Goal: Task Accomplishment & Management: Manage account settings

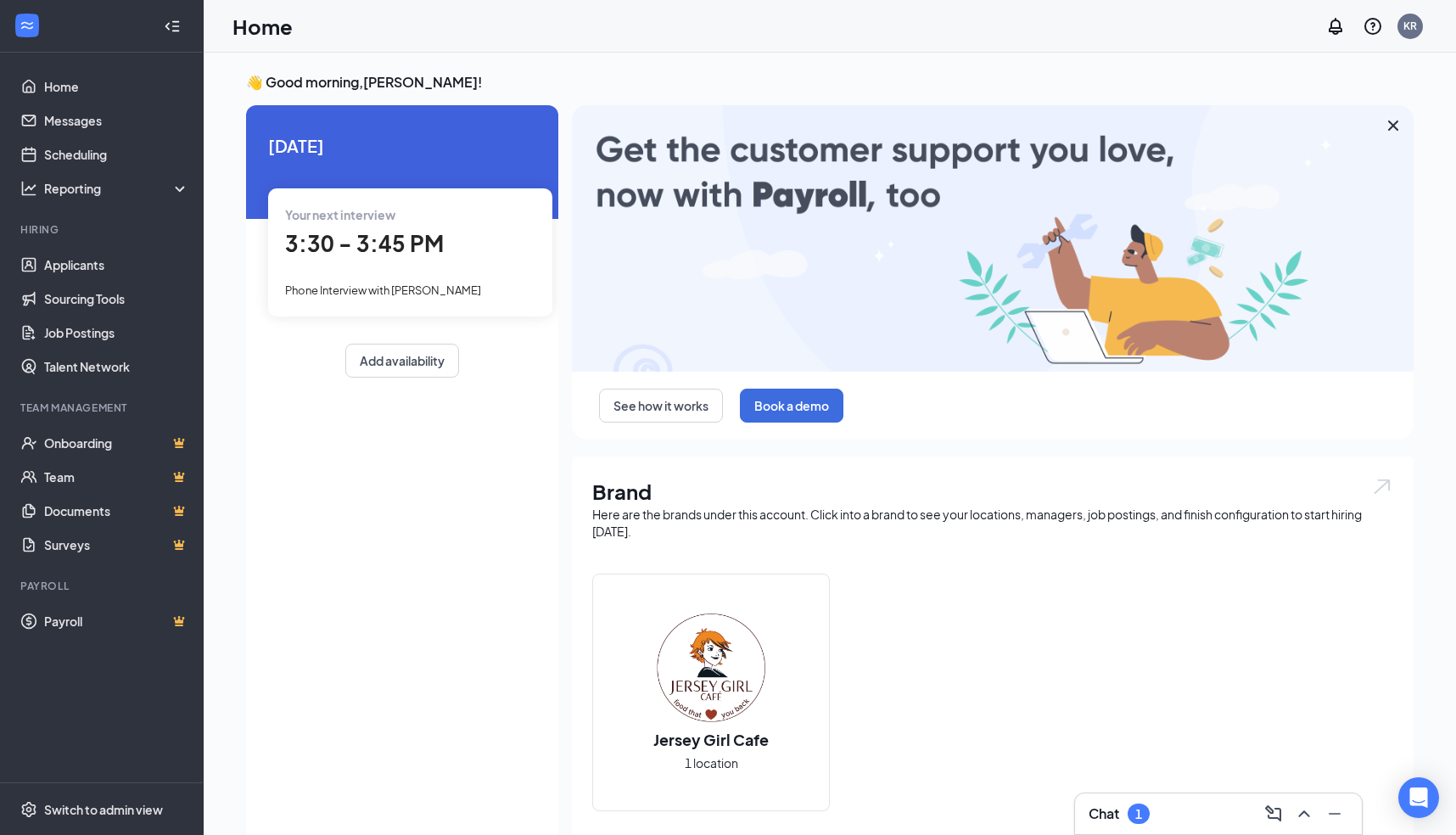
click at [324, 243] on span "3:30 - 3:45 PM" at bounding box center [364, 243] width 158 height 28
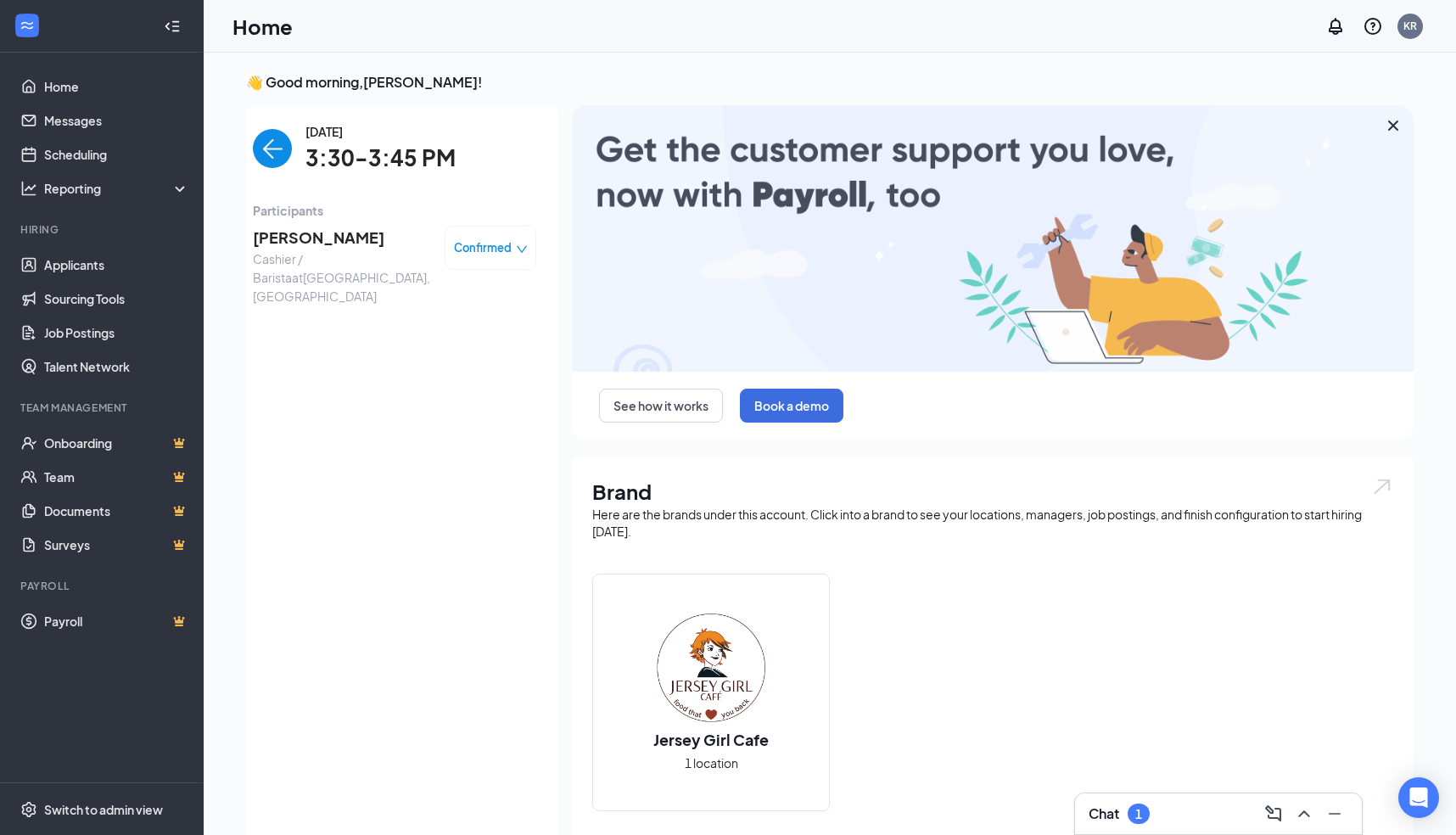
scroll to position [6, 0]
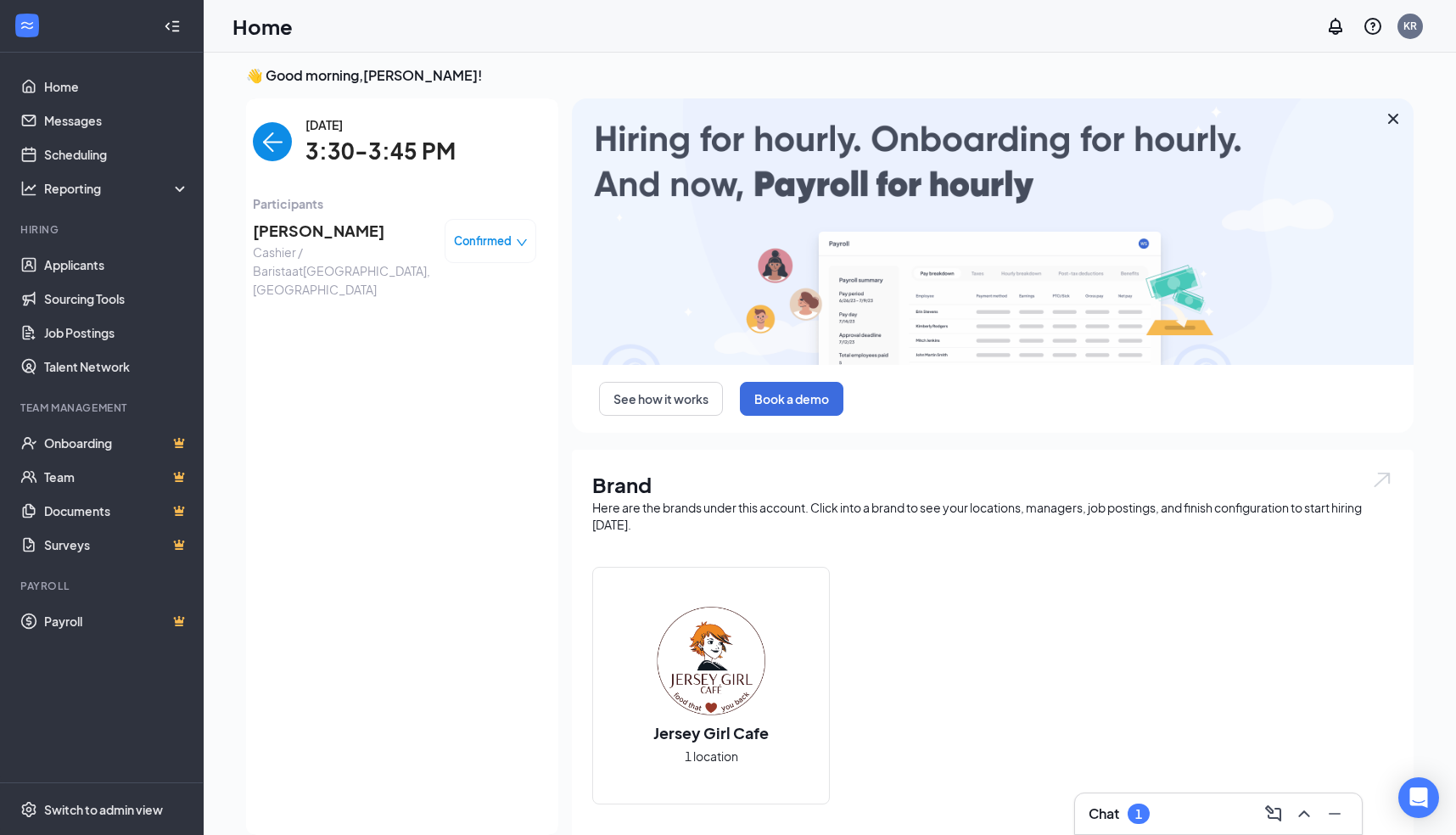
click at [324, 230] on span "[PERSON_NAME]" at bounding box center [342, 231] width 178 height 24
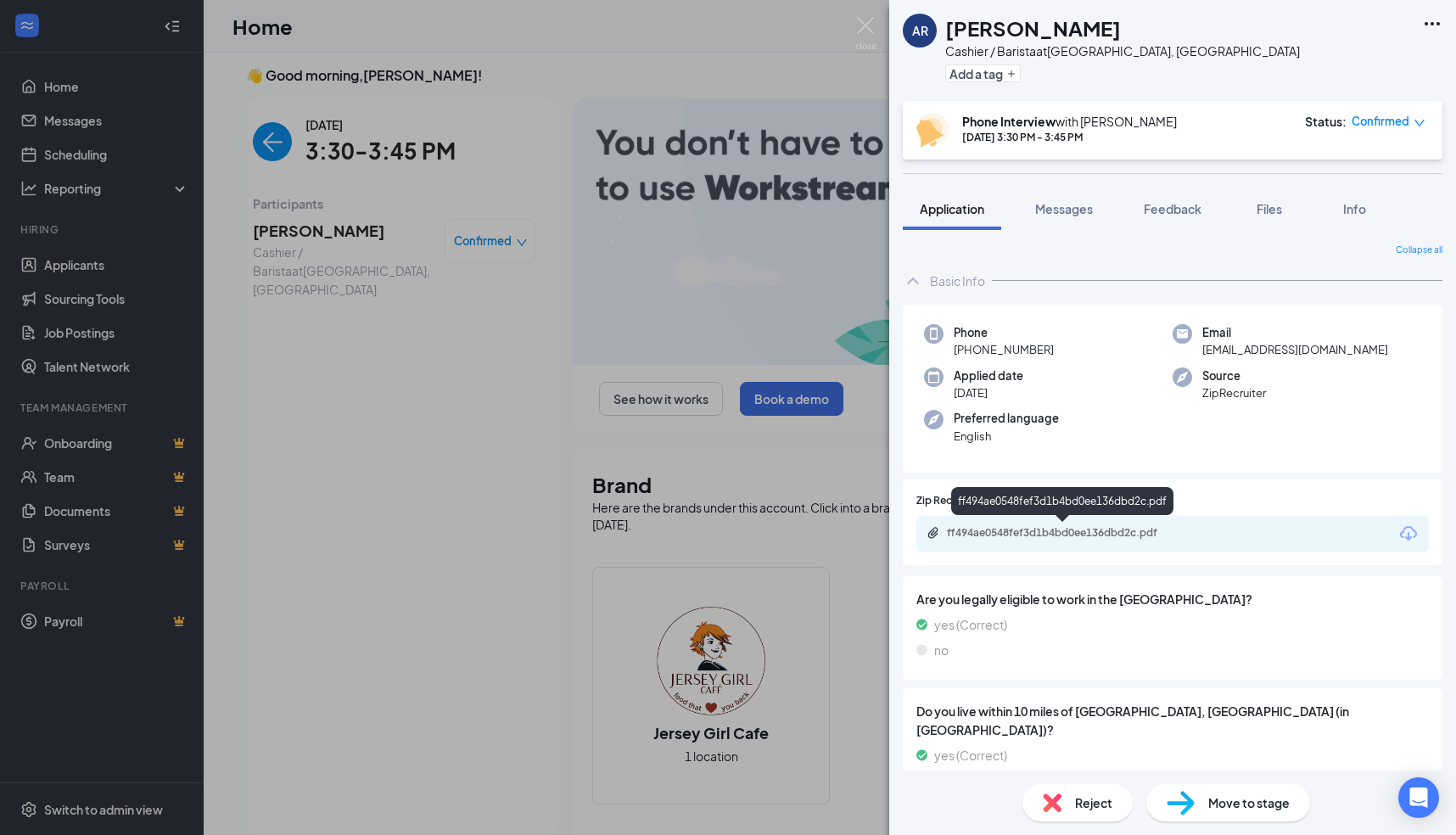
click at [1041, 531] on div "ff494ae0548fef3d1b4bd0ee136dbd2c.pdf" at bounding box center [1066, 533] width 237 height 14
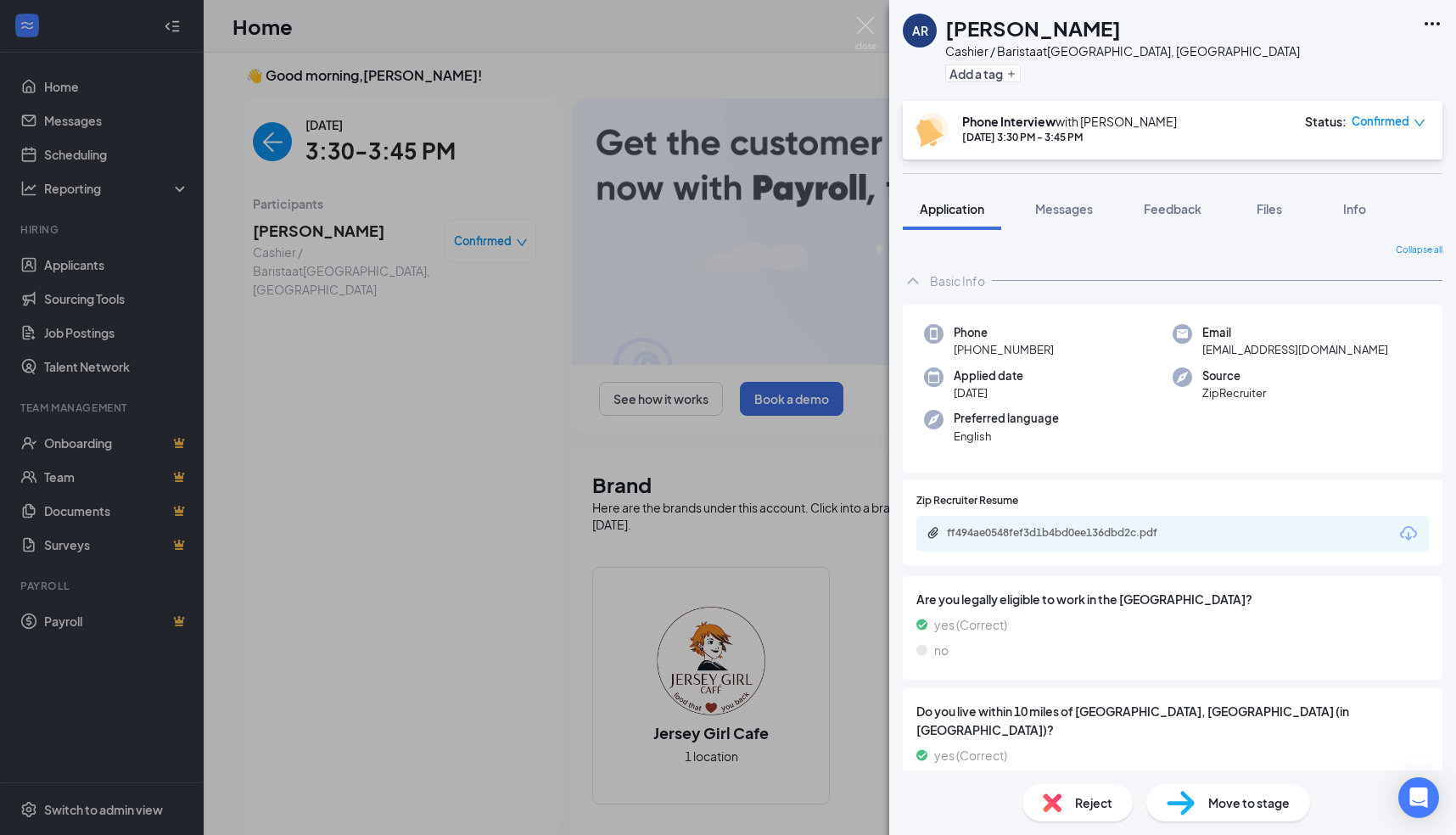
click at [1191, 801] on img at bounding box center [1181, 803] width 28 height 25
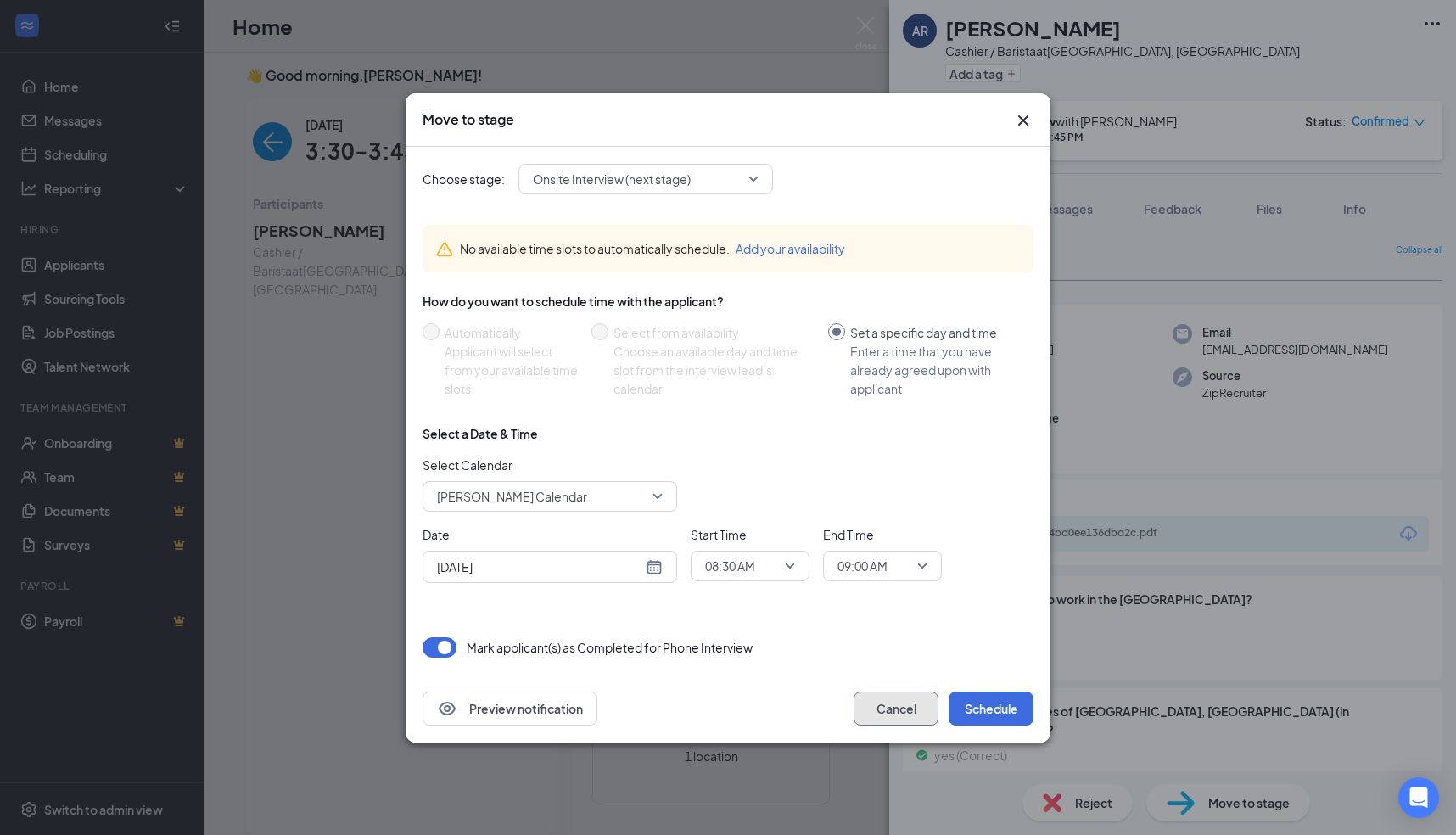
click at [893, 715] on button "Cancel" at bounding box center [896, 708] width 85 height 34
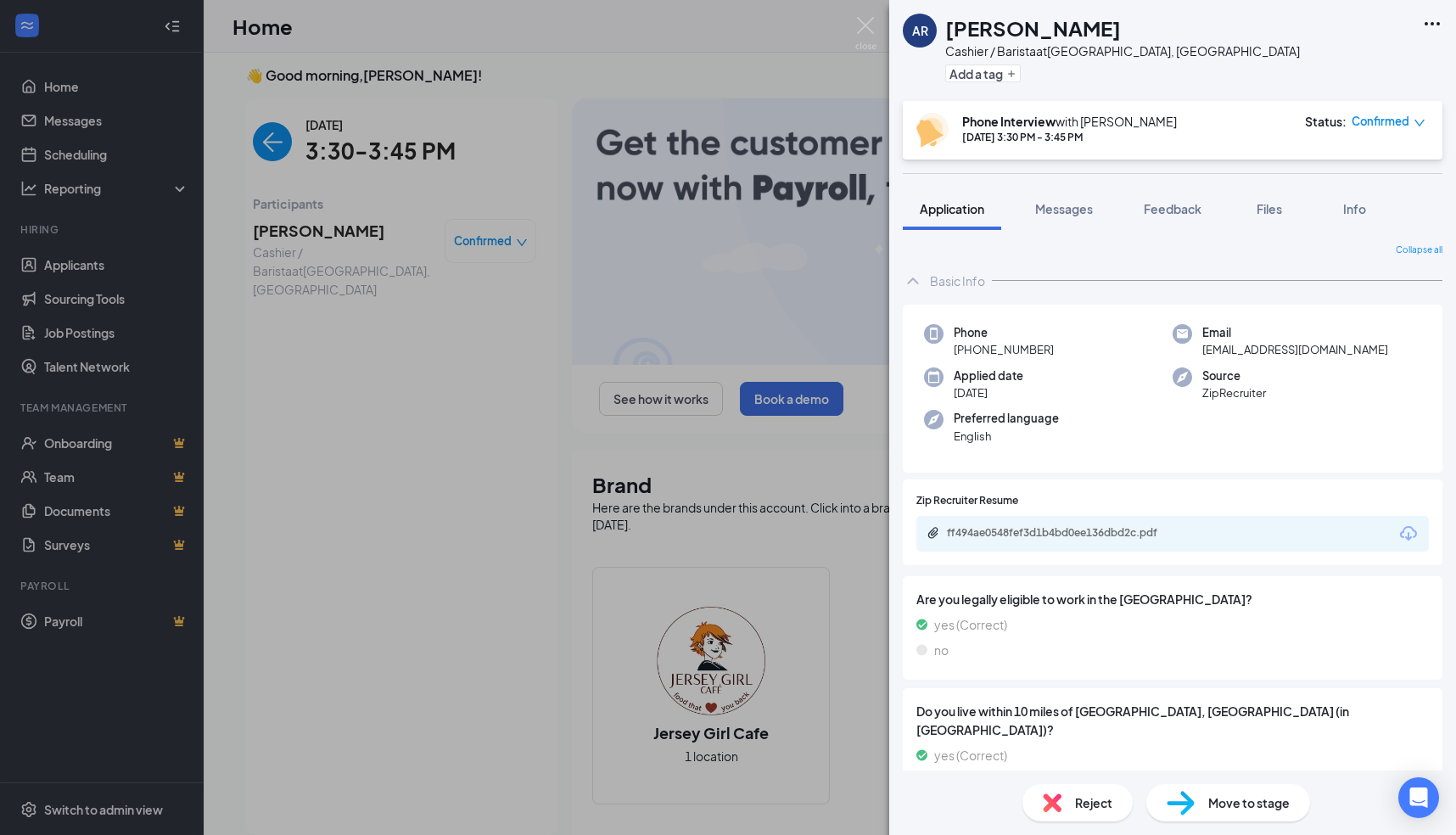
click at [1419, 121] on icon "down" at bounding box center [1419, 122] width 12 height 12
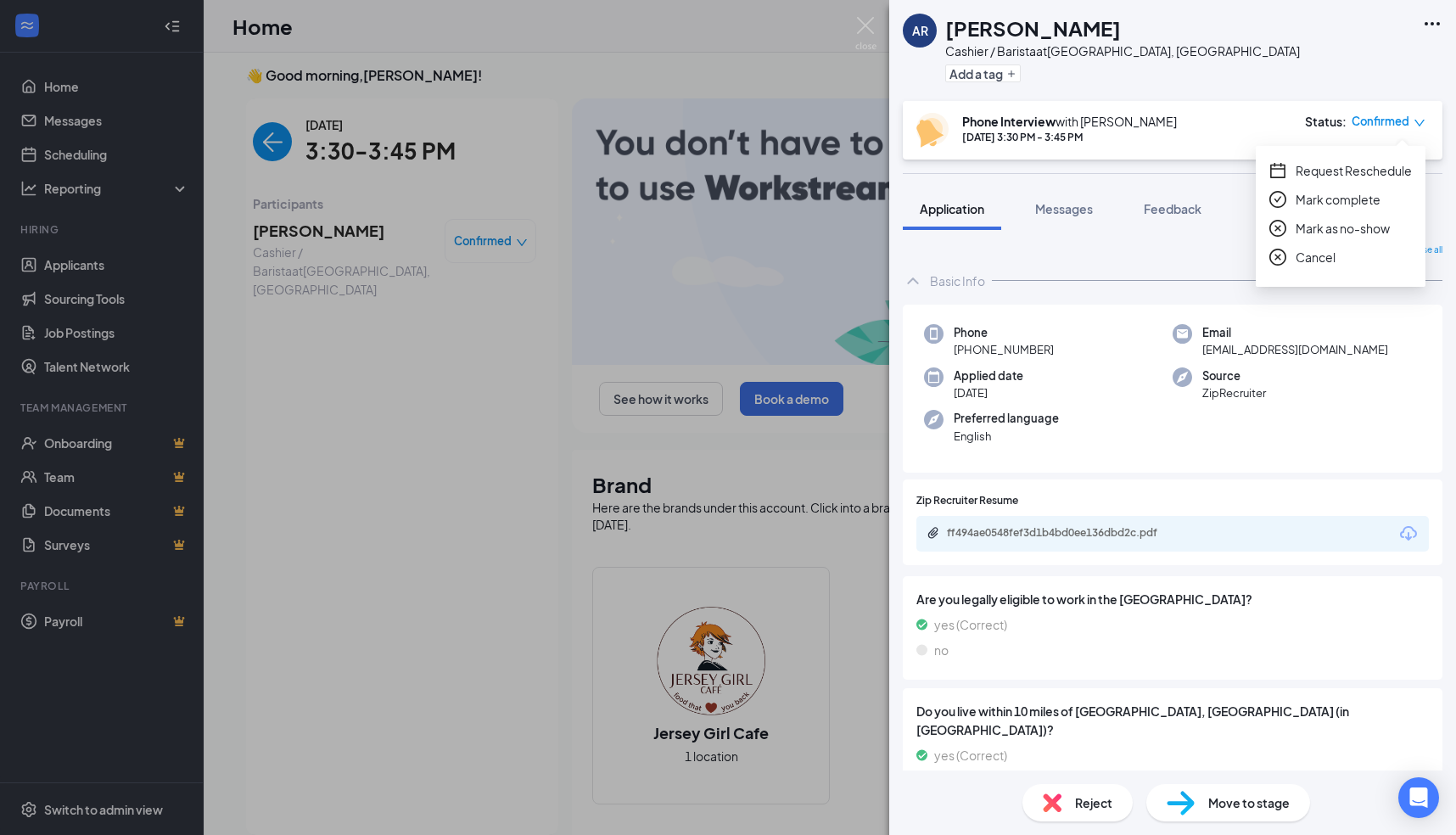
click at [1281, 257] on icon "close-circle" at bounding box center [1278, 257] width 17 height 17
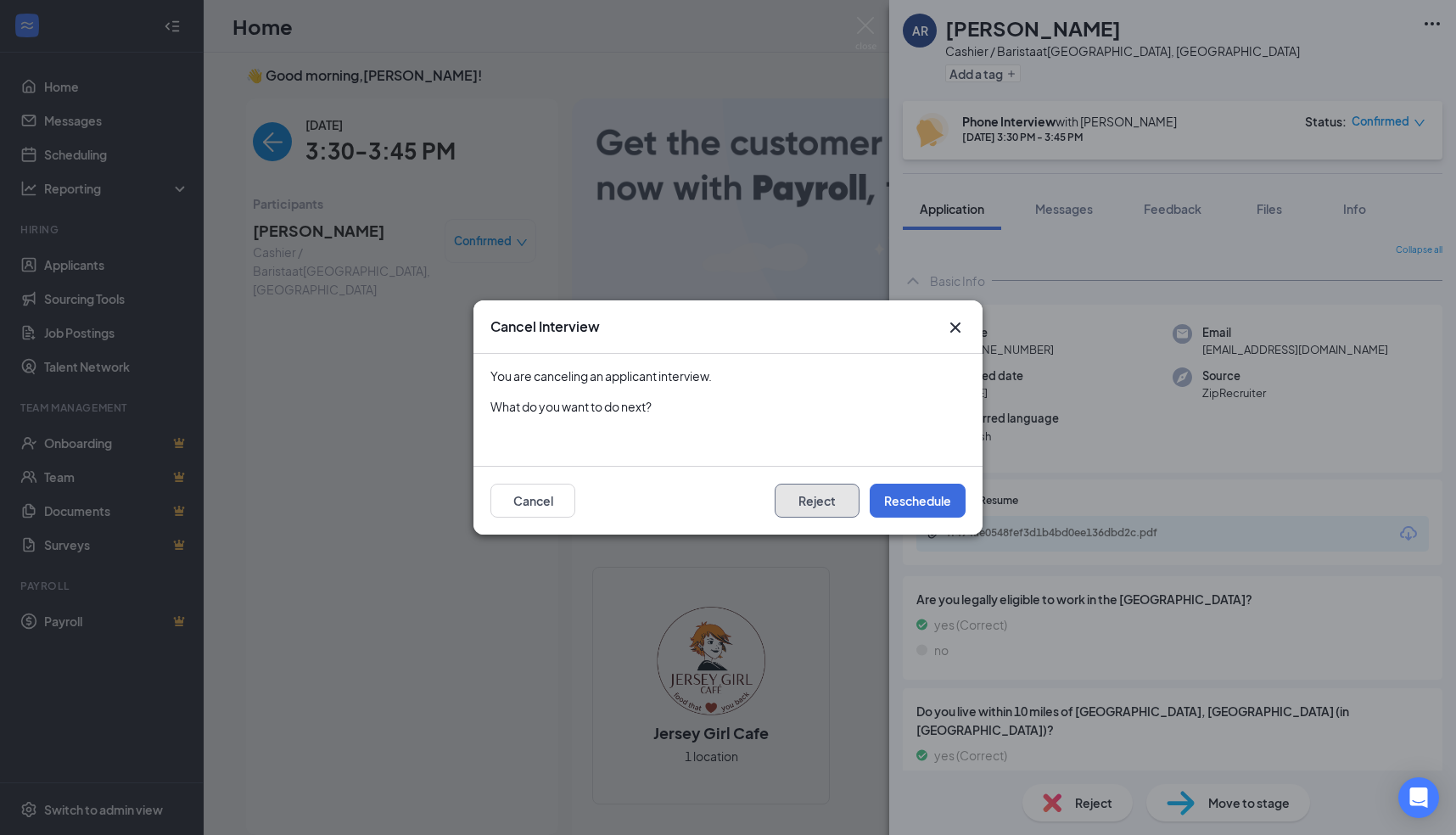
click at [828, 498] on button "Reject" at bounding box center [817, 500] width 85 height 34
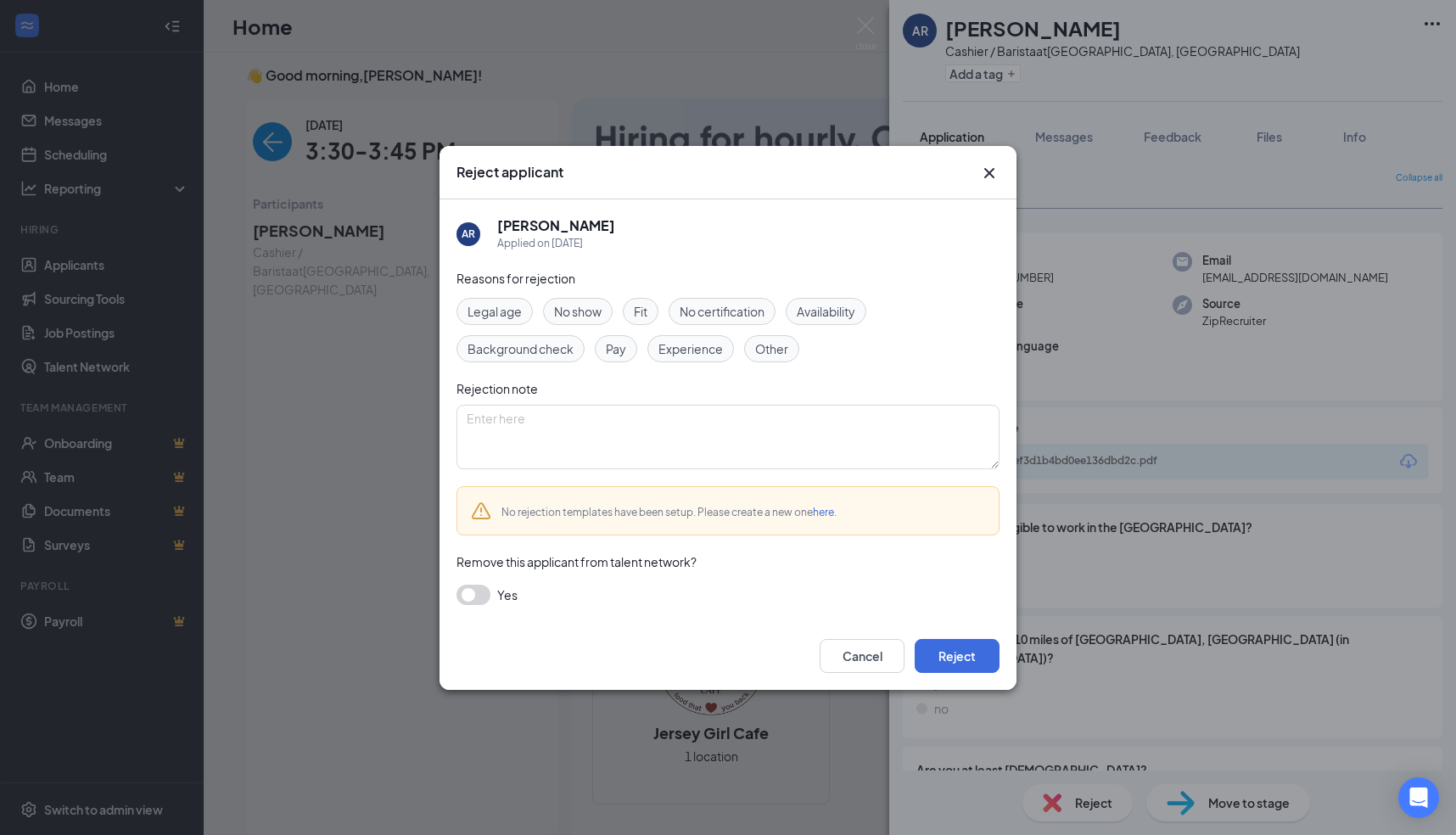
click at [681, 348] on span "Experience" at bounding box center [691, 348] width 65 height 19
click at [949, 653] on button "Reject" at bounding box center [957, 655] width 85 height 34
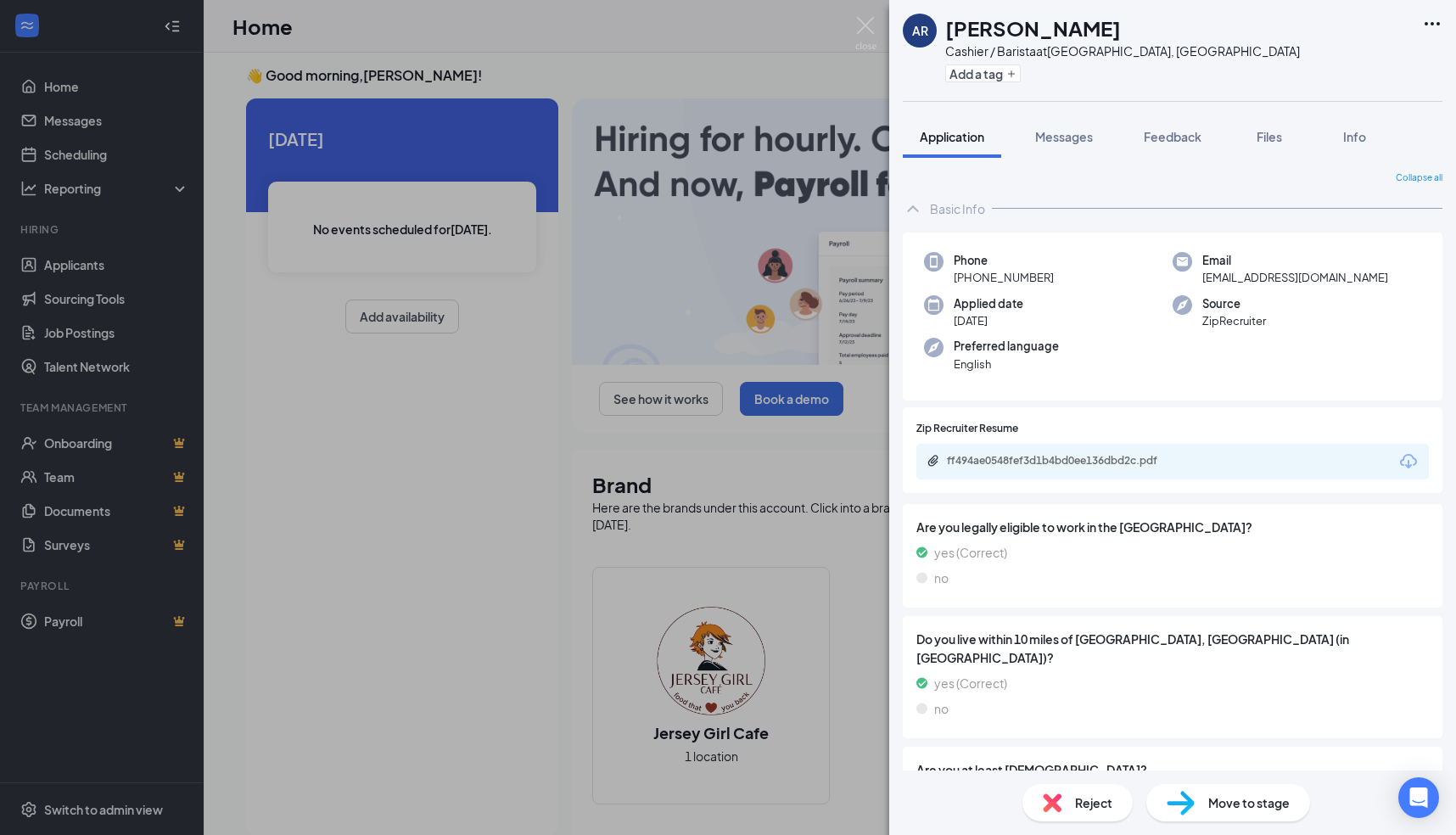
click at [1081, 803] on span "Reject" at bounding box center [1094, 803] width 37 height 19
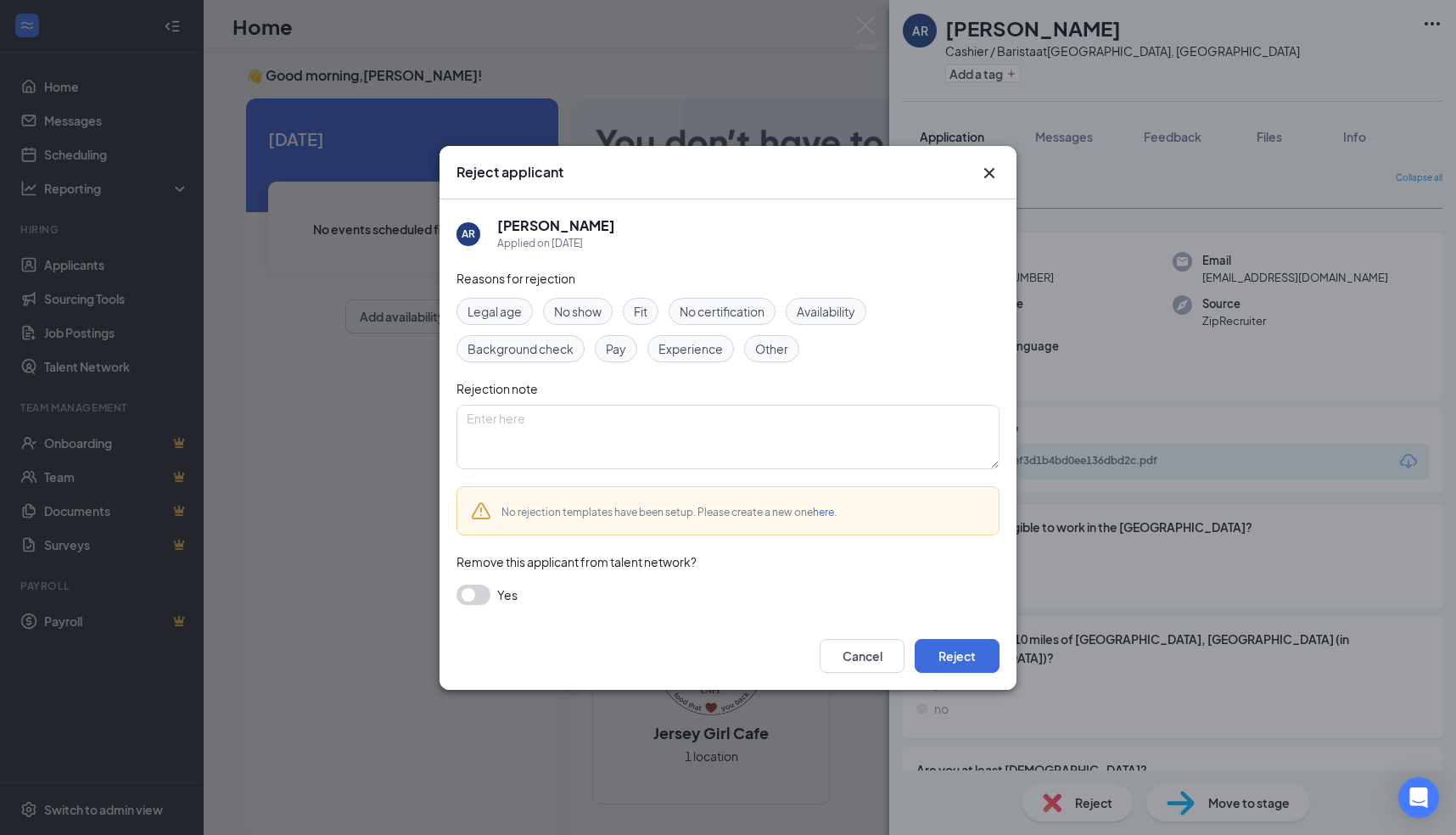
click at [694, 345] on span "Experience" at bounding box center [691, 348] width 65 height 19
click at [639, 310] on span "Fit" at bounding box center [640, 311] width 14 height 19
click at [815, 425] on textarea at bounding box center [728, 437] width 543 height 65
type textarea "Does not stay at jobs for more than a few months"
click at [956, 668] on button "Reject" at bounding box center [957, 655] width 85 height 34
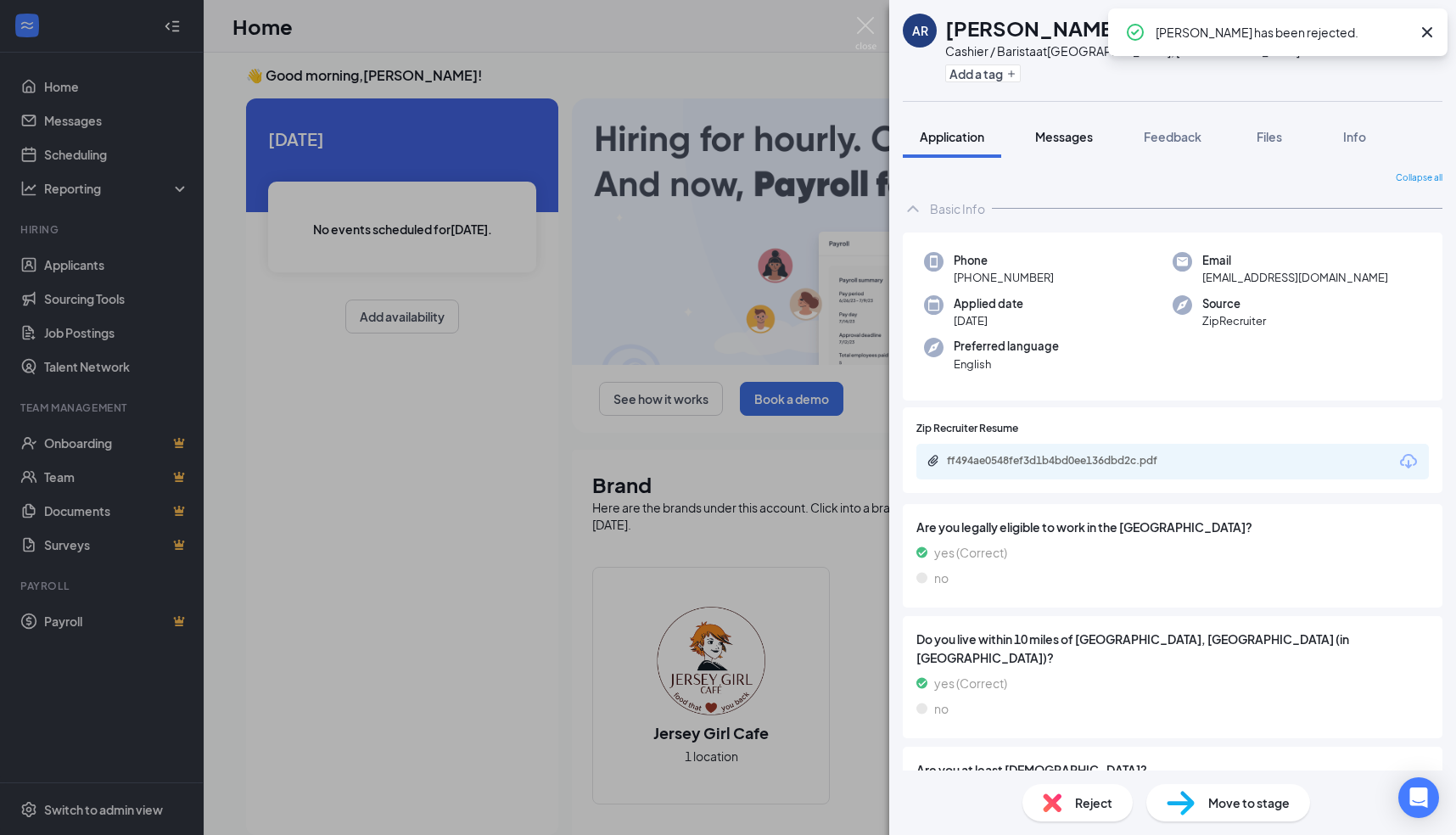
click at [1079, 135] on span "Messages" at bounding box center [1064, 136] width 57 height 15
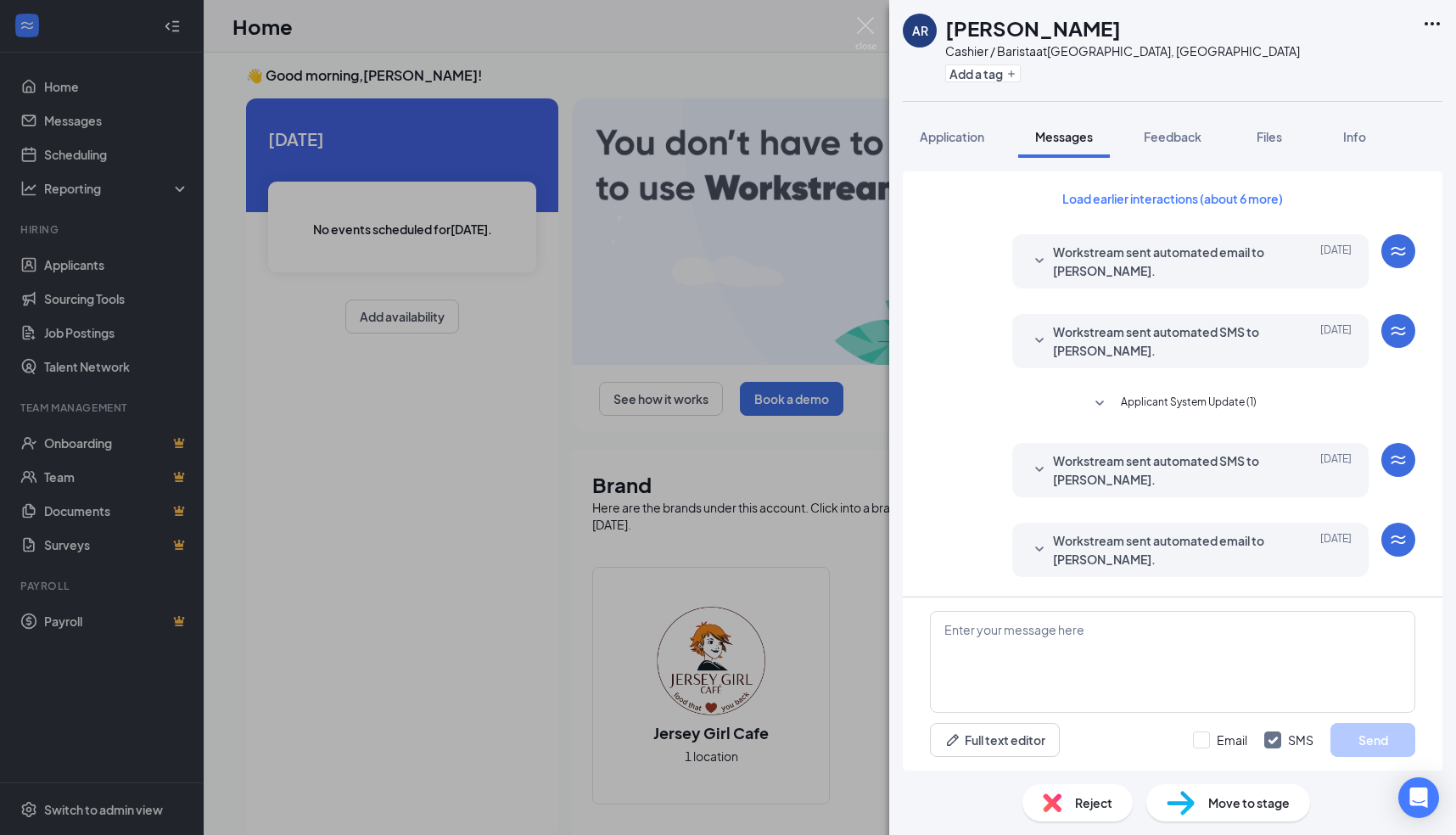
click at [1044, 548] on icon "SmallChevronDown" at bounding box center [1040, 550] width 20 height 20
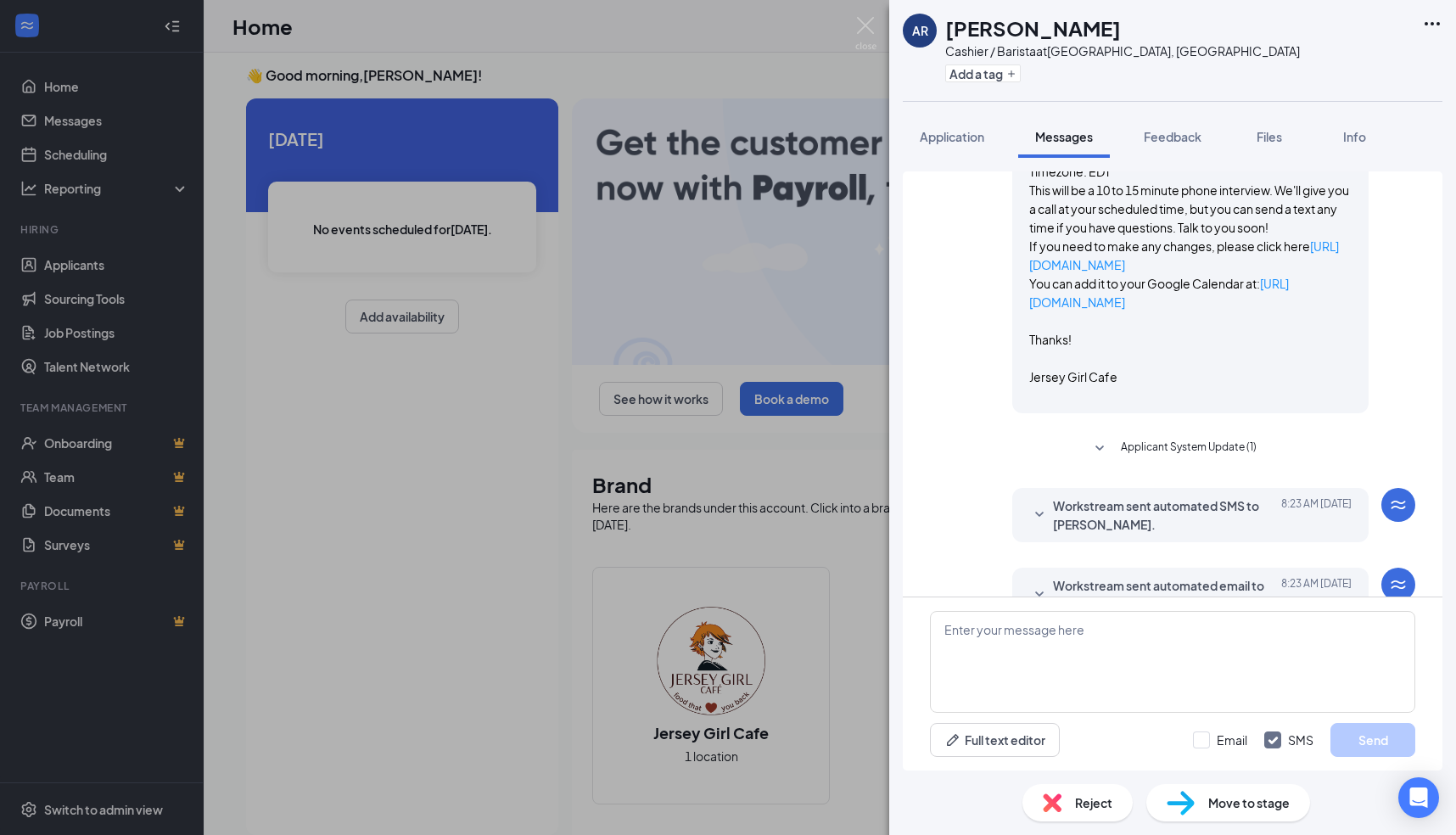
scroll to position [639, 0]
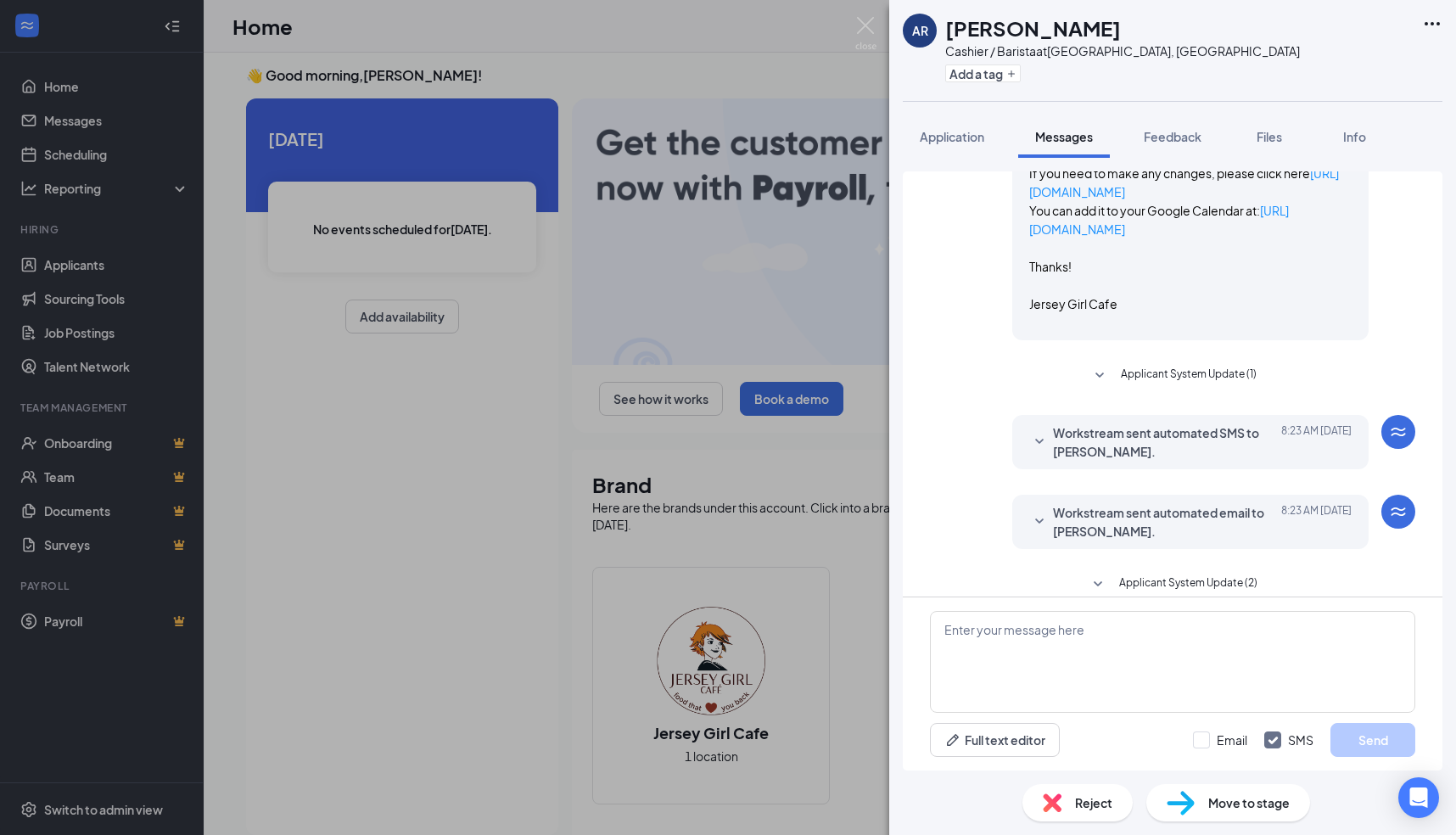
click at [1041, 518] on icon "SmallChevronDown" at bounding box center [1039, 520] width 8 height 5
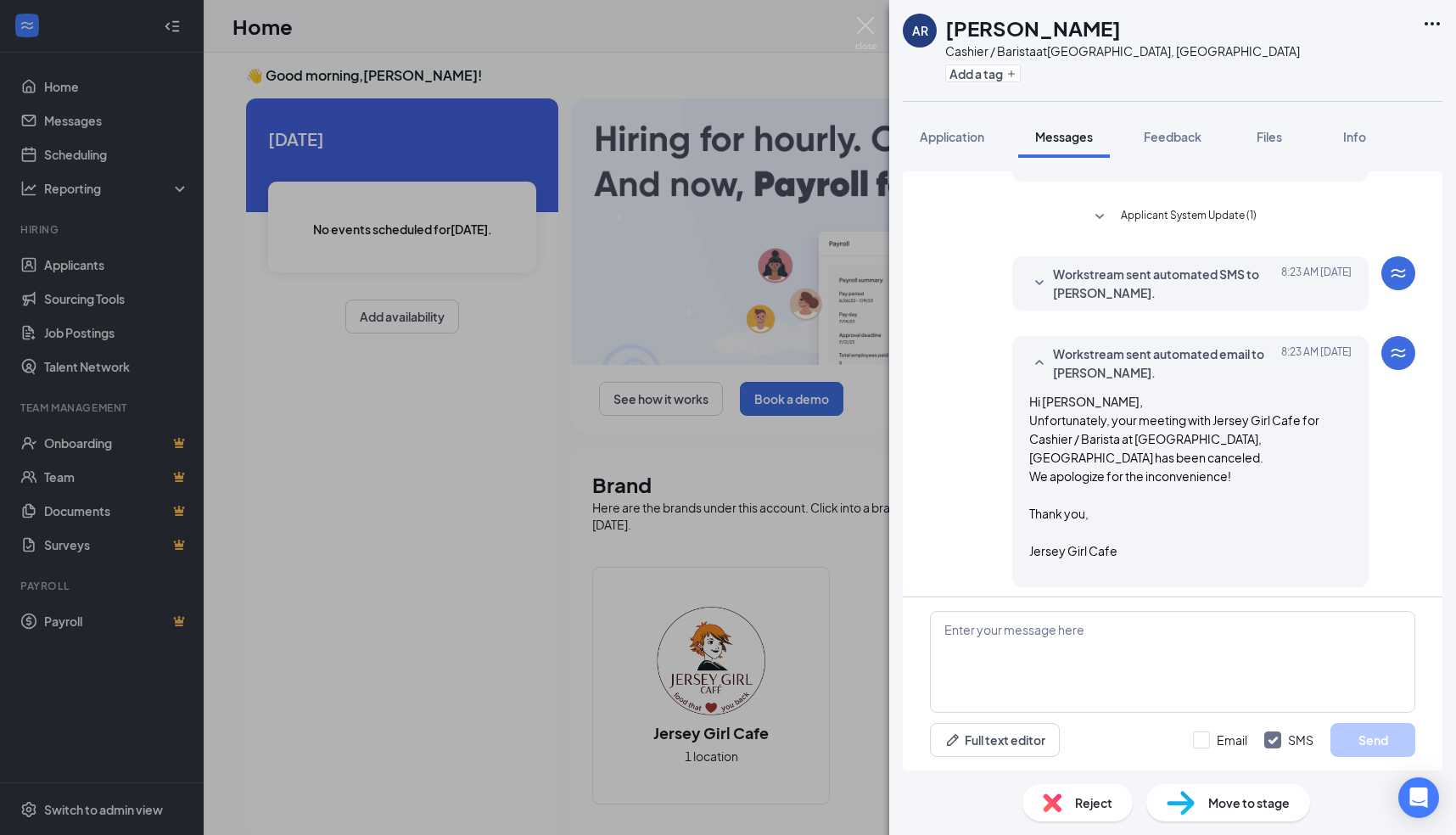
scroll to position [807, 0]
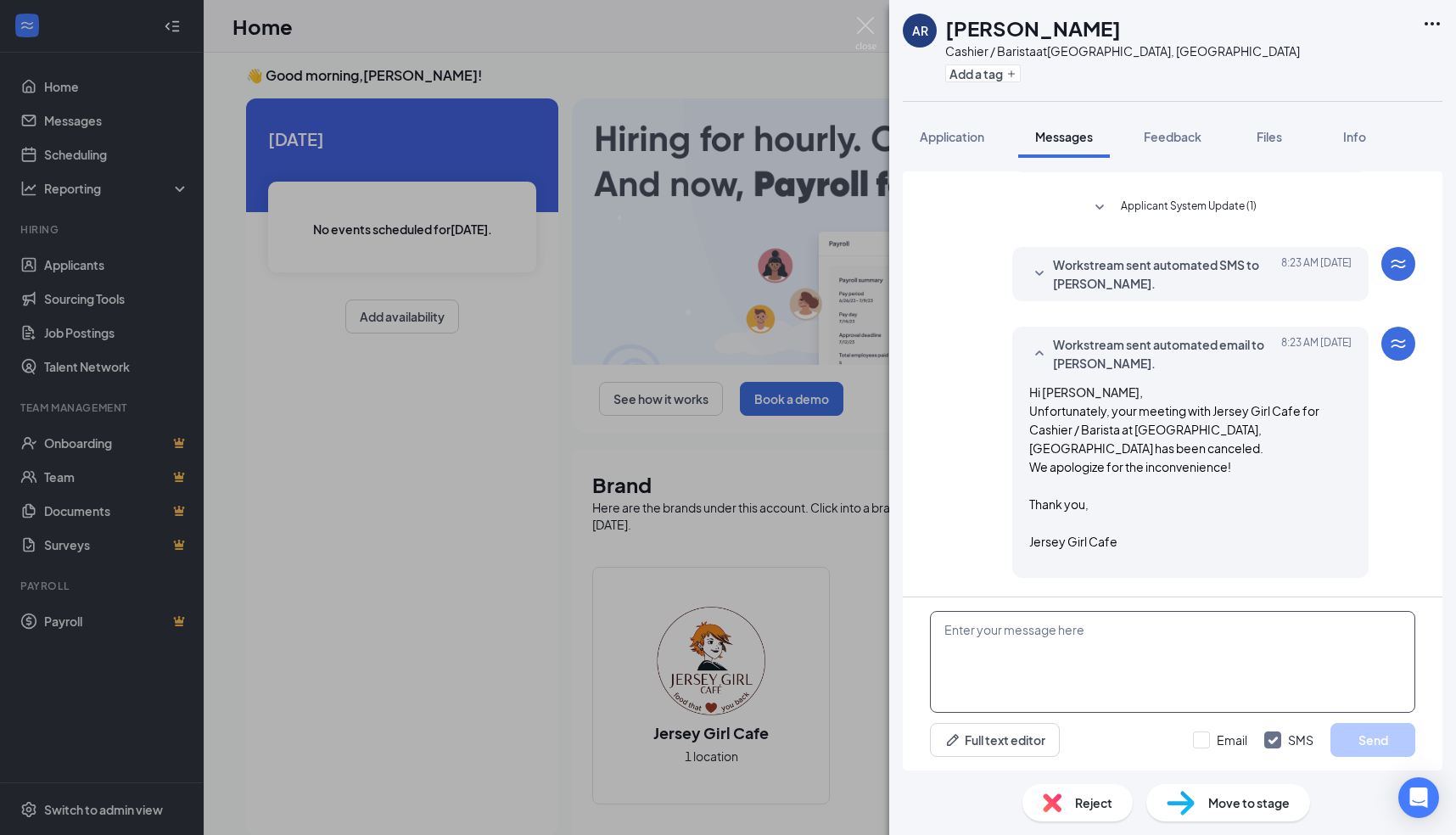
click at [1002, 648] on textarea at bounding box center [1173, 662] width 486 height 102
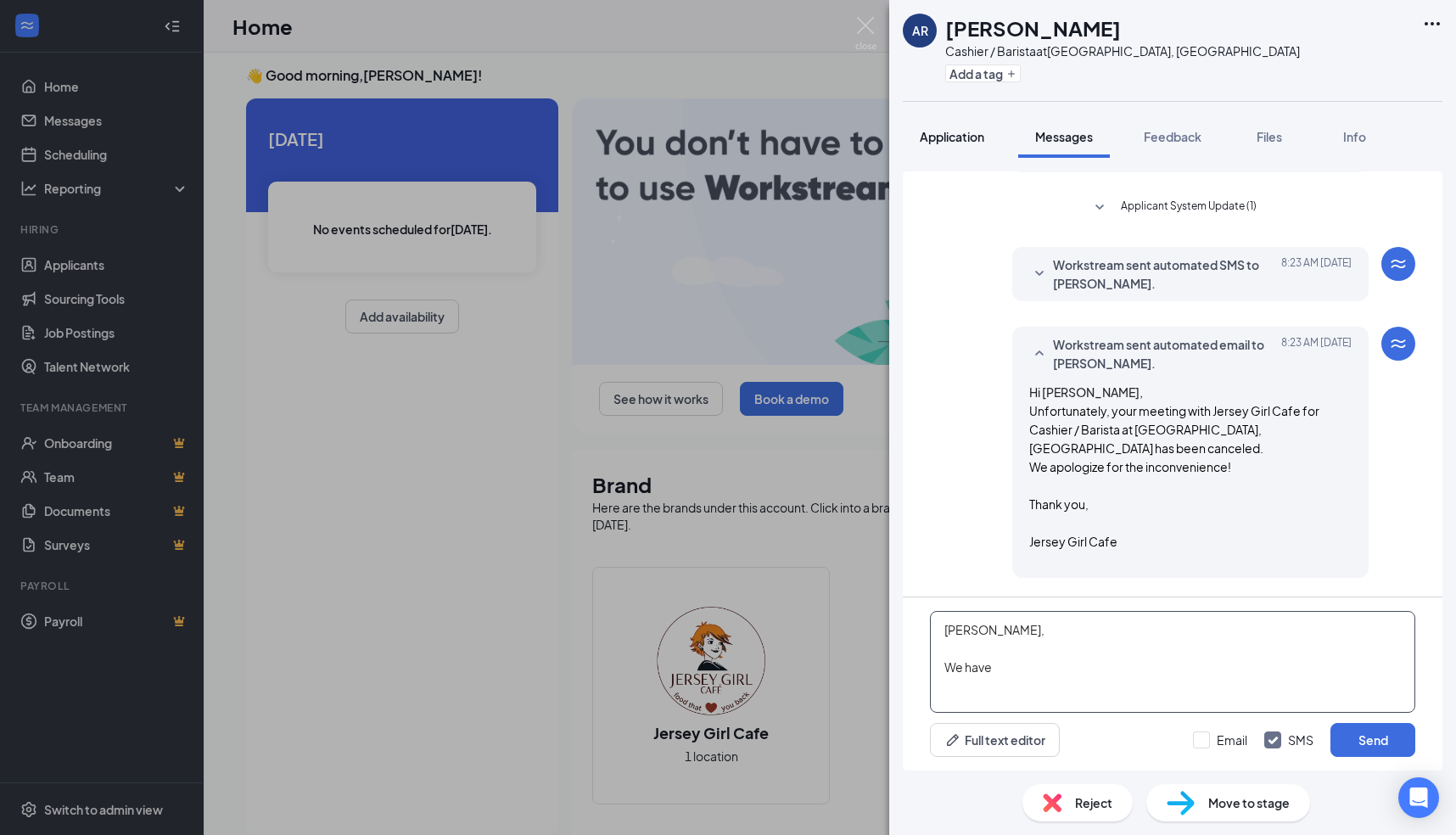
type textarea "[PERSON_NAME], We have"
click at [945, 142] on span "Application" at bounding box center [953, 136] width 65 height 15
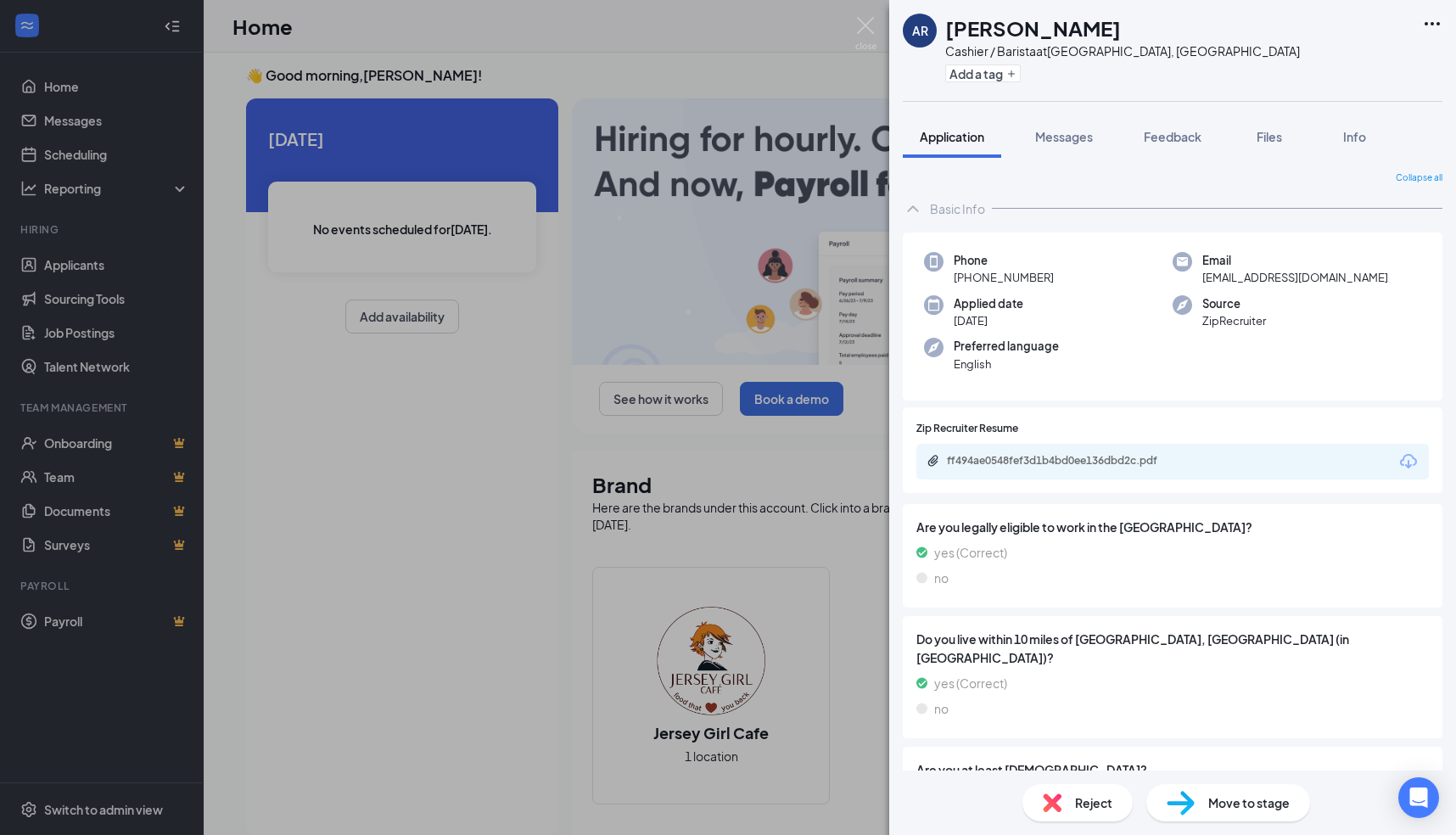
click at [1253, 440] on div "Zip Recruiter Resume ff494ae0548fef3d1b4bd0ee136dbd2c.pdf" at bounding box center [1172, 449] width 513 height 58
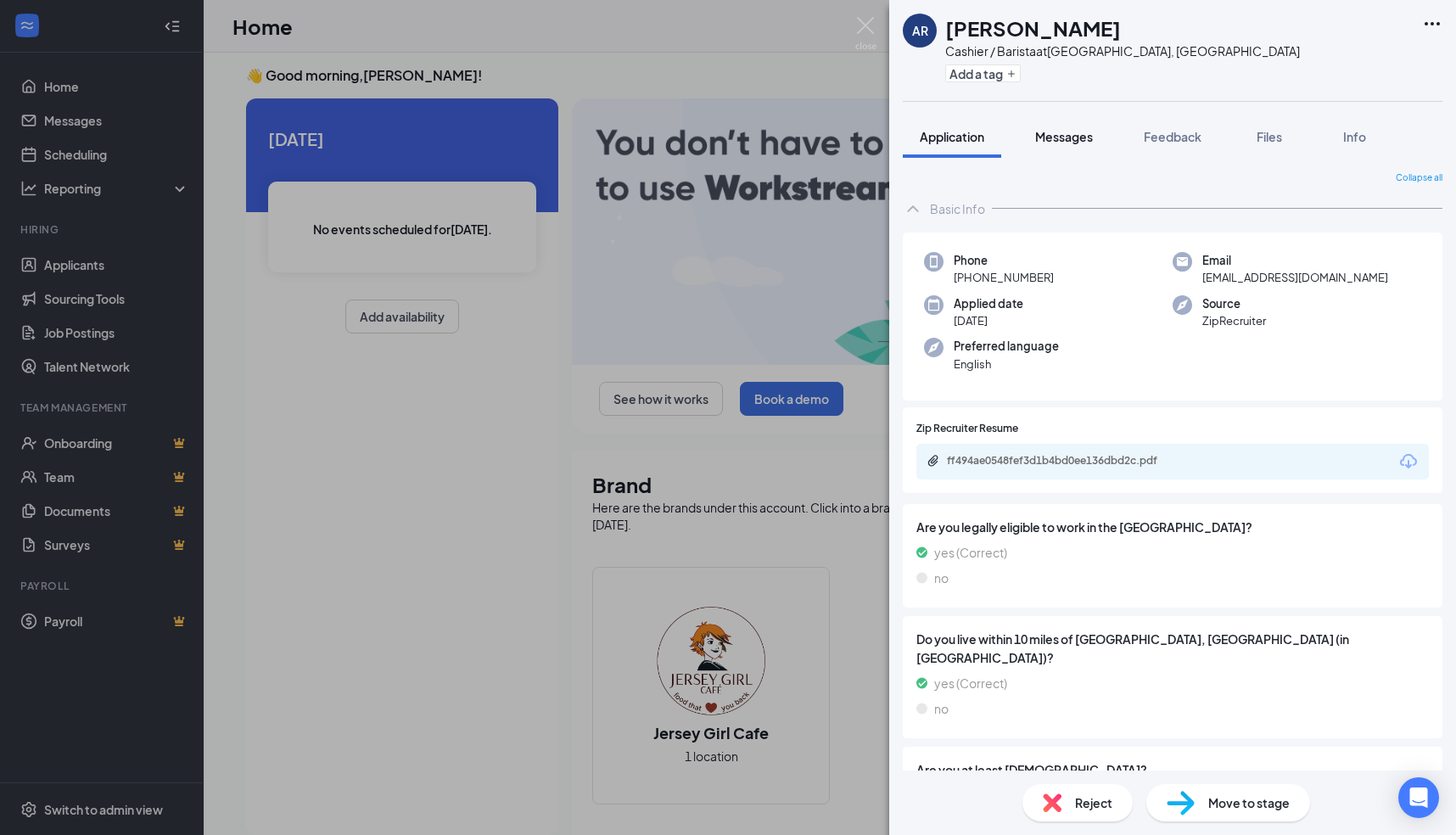
click at [1066, 135] on span "Messages" at bounding box center [1064, 136] width 57 height 15
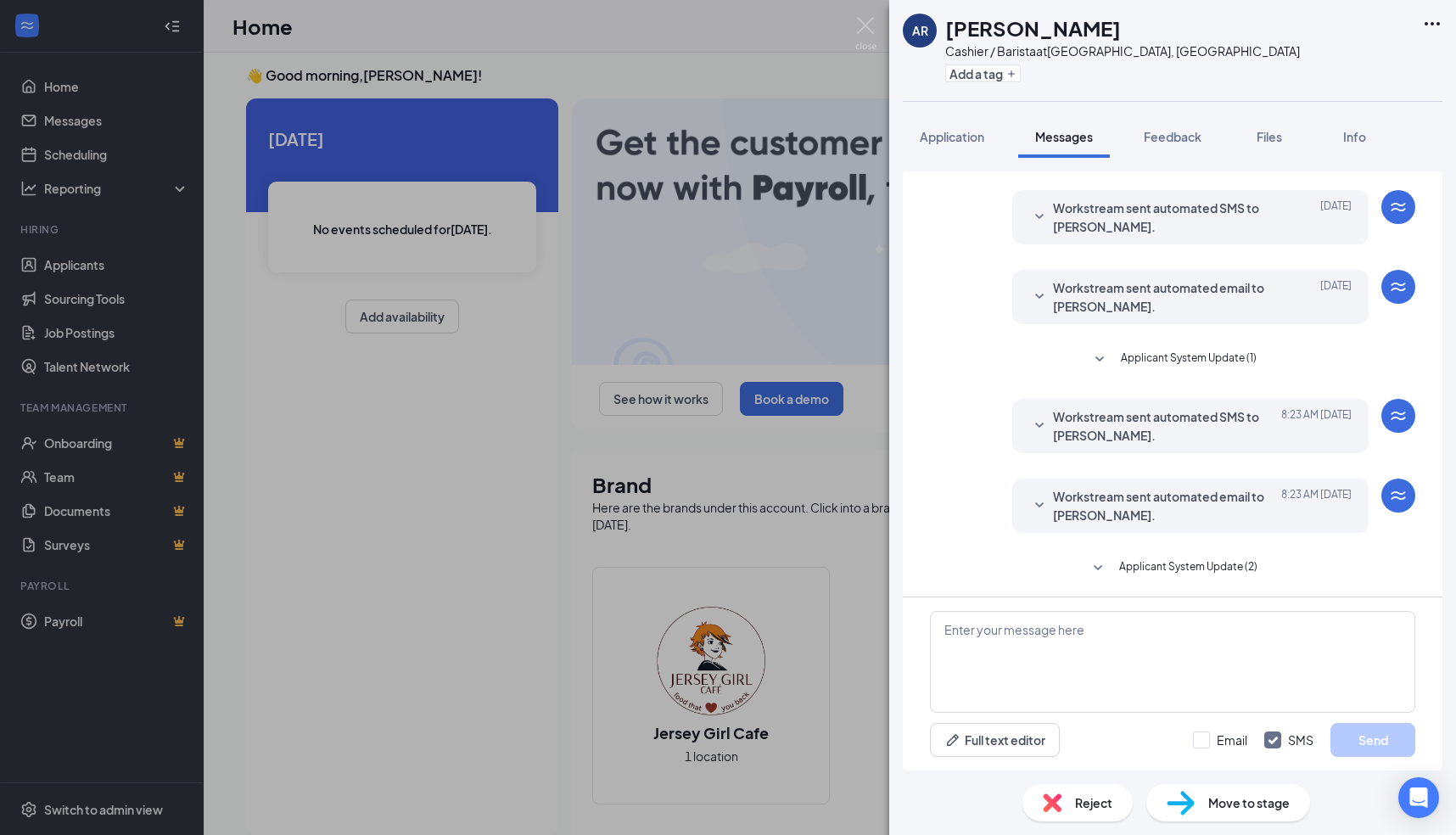
scroll to position [256, 0]
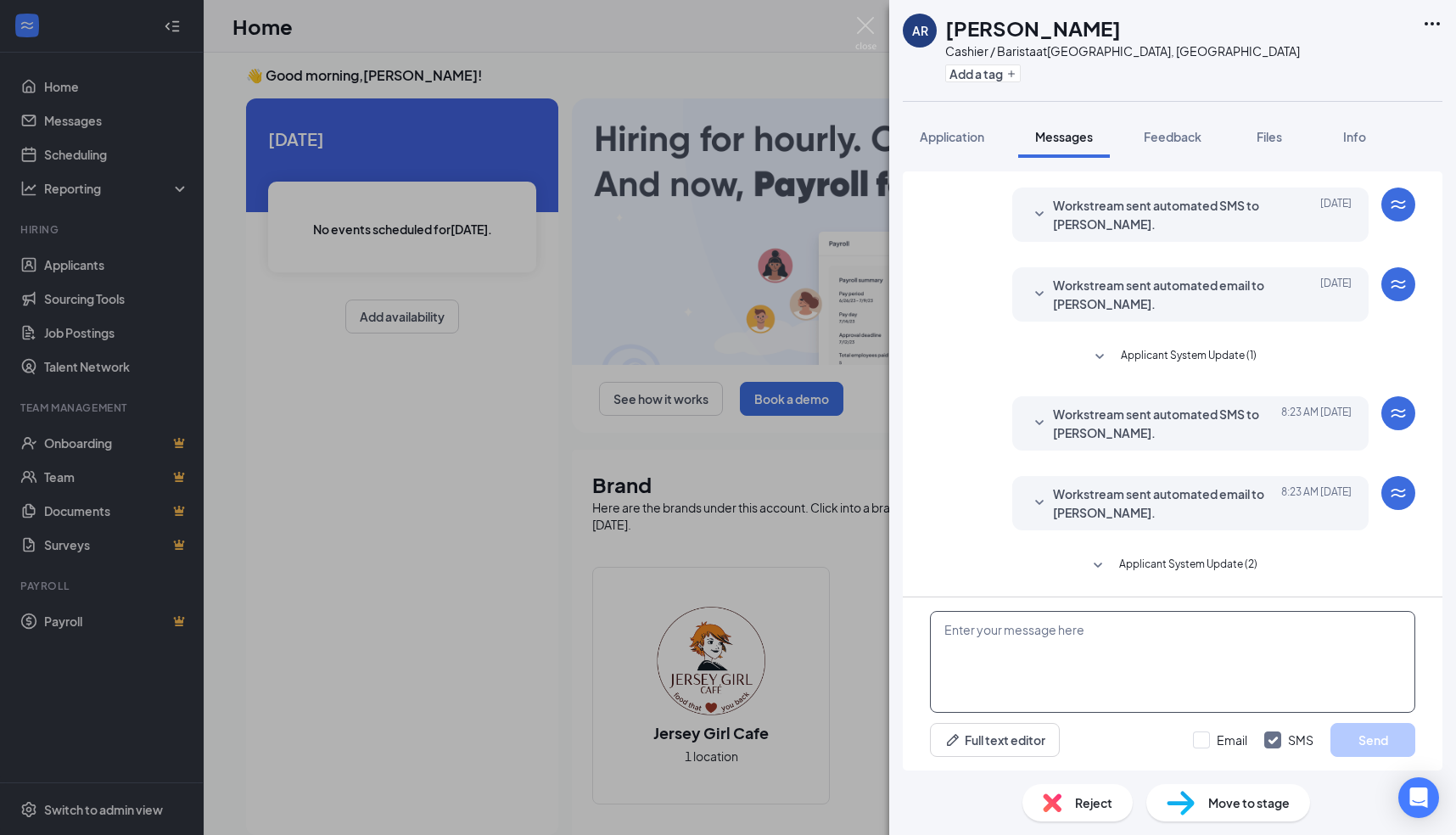
click at [1023, 631] on textarea at bounding box center [1173, 662] width 486 height 102
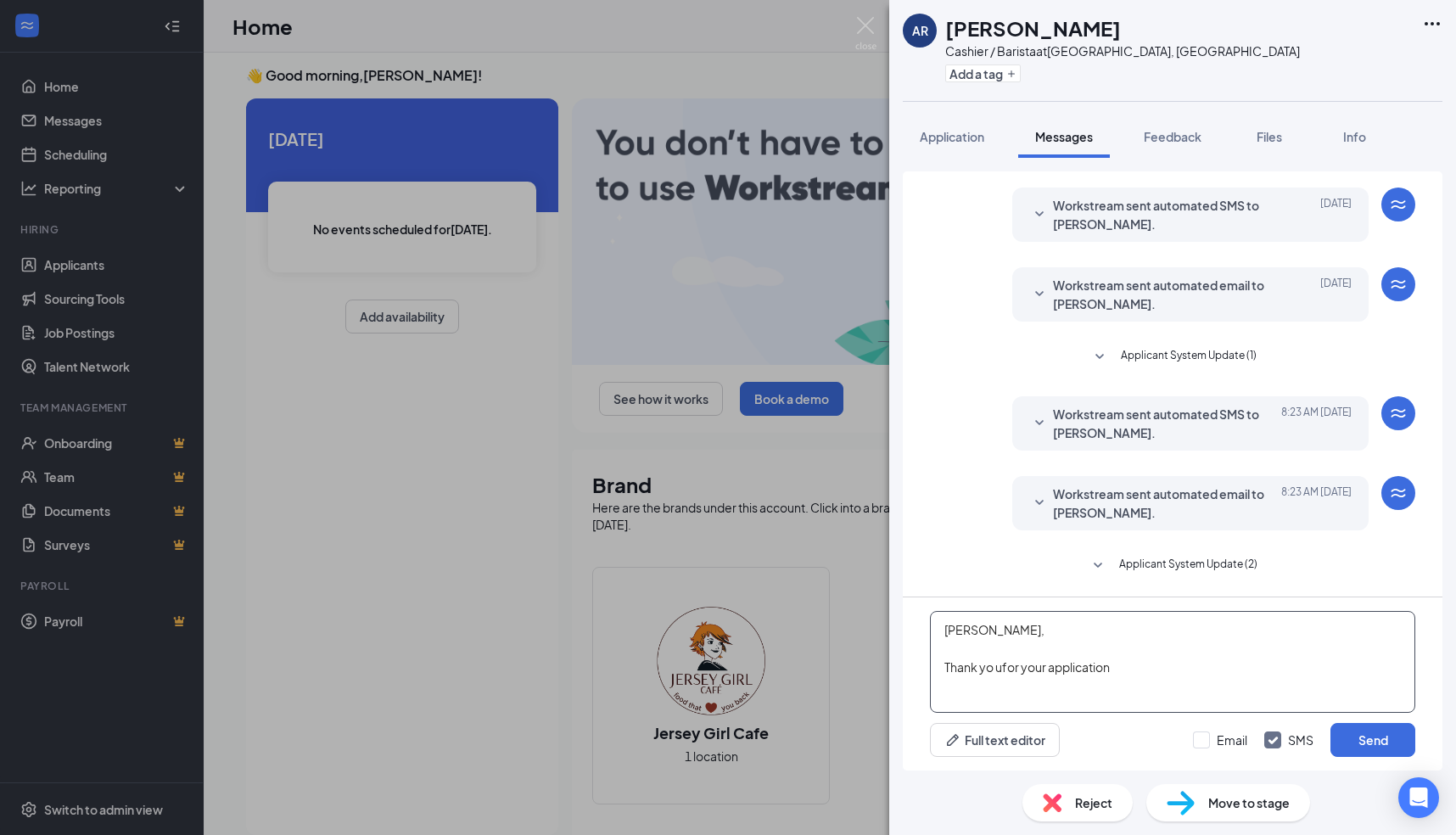
click at [995, 669] on textarea "[PERSON_NAME], Thank yo ufor your application" at bounding box center [1173, 662] width 486 height 102
click at [1164, 671] on textarea "[PERSON_NAME], Thank you for your application" at bounding box center [1173, 662] width 486 height 102
click at [1119, 670] on textarea "[PERSON_NAME], Thank you for your application. We have filled the spot for cash…" at bounding box center [1173, 662] width 486 height 102
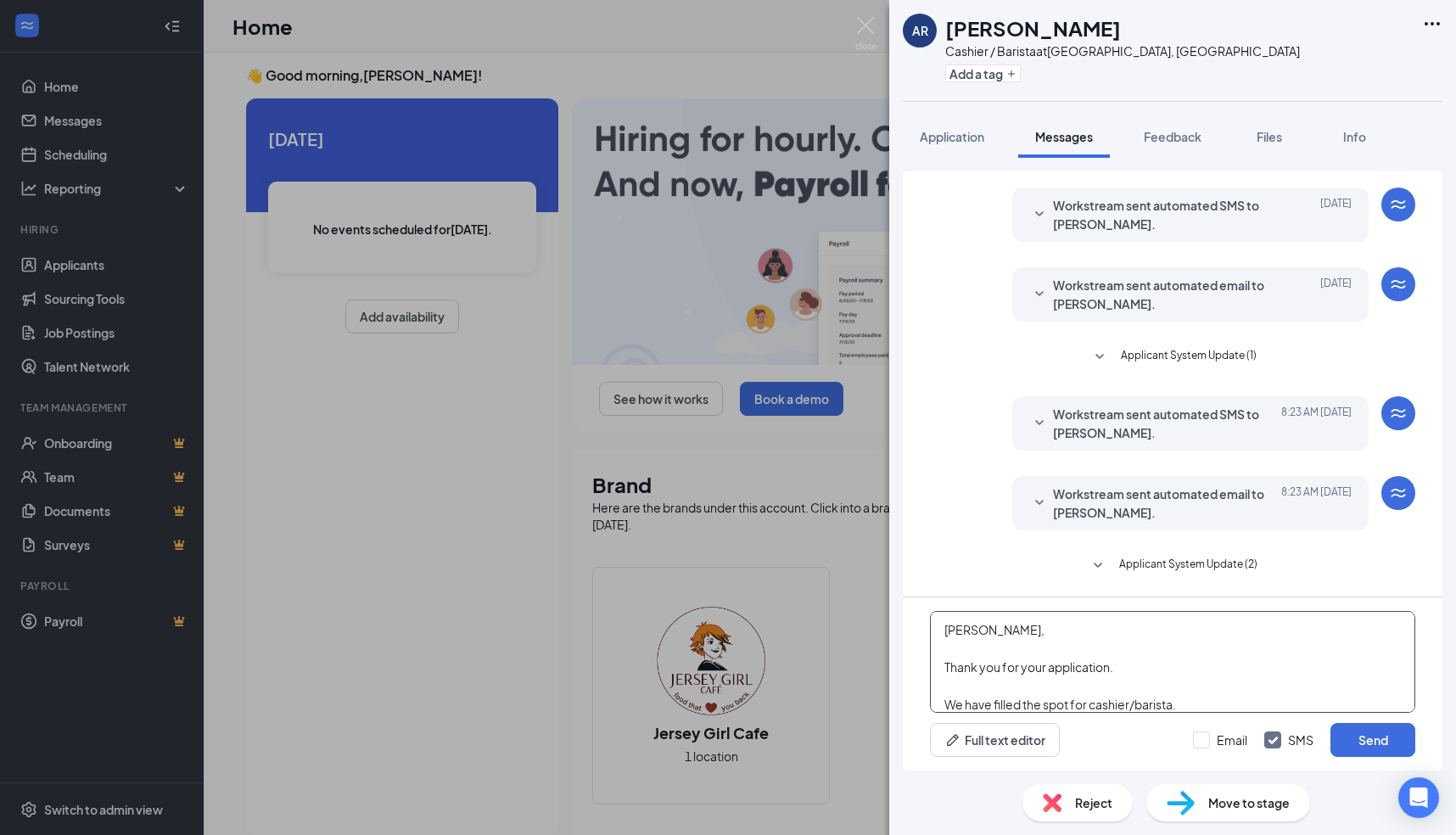
click at [1152, 664] on textarea "[PERSON_NAME], Thank you for your application. We have filled the spot for cash…" at bounding box center [1173, 662] width 486 height 102
click at [1302, 669] on textarea "[PERSON_NAME], Thank you for your application. We appreciate the time you tool …" at bounding box center [1173, 662] width 486 height 102
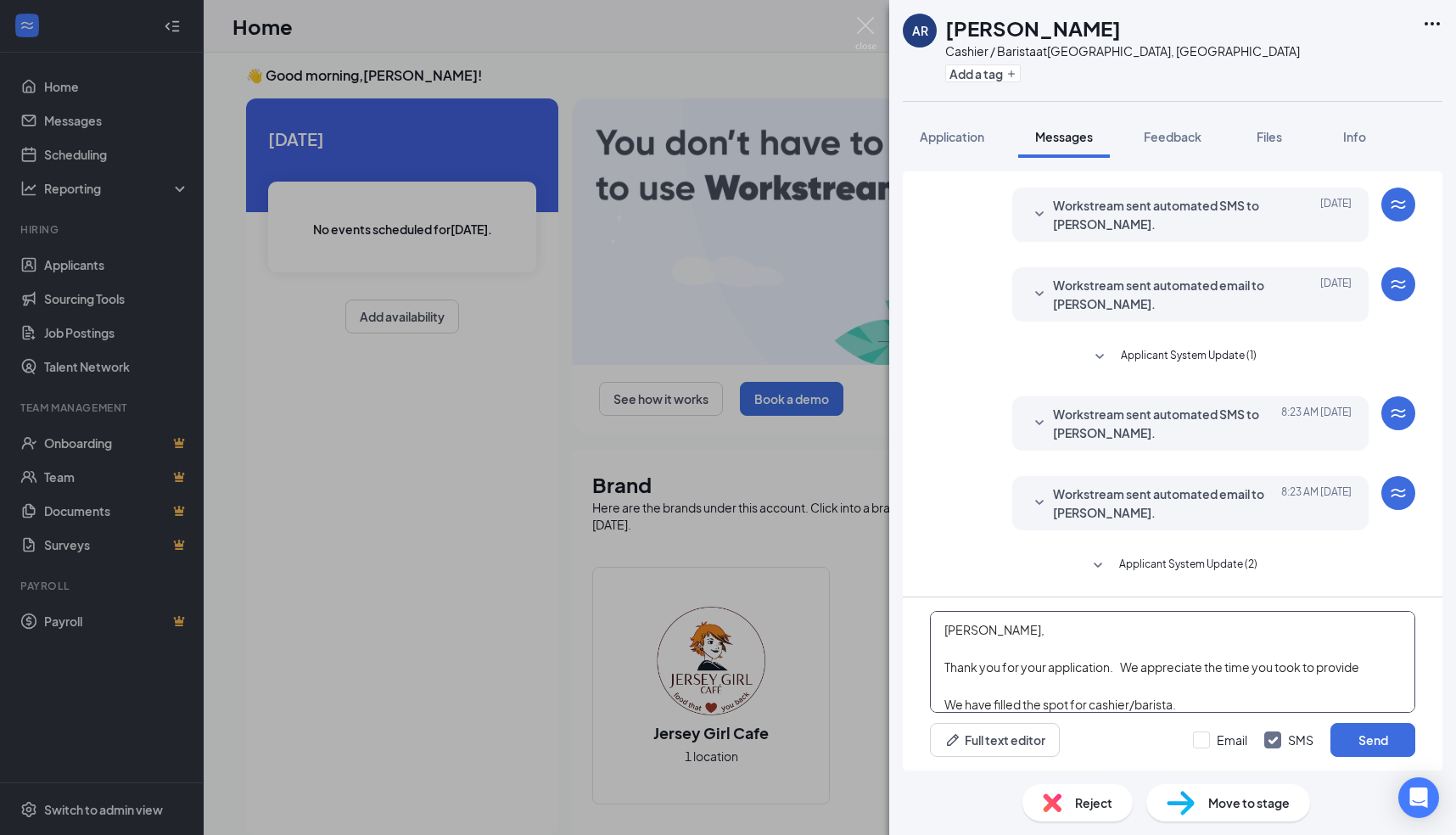
click at [1399, 669] on textarea "[PERSON_NAME], Thank you for your application. We appreciate the time you took …" at bounding box center [1173, 662] width 486 height 102
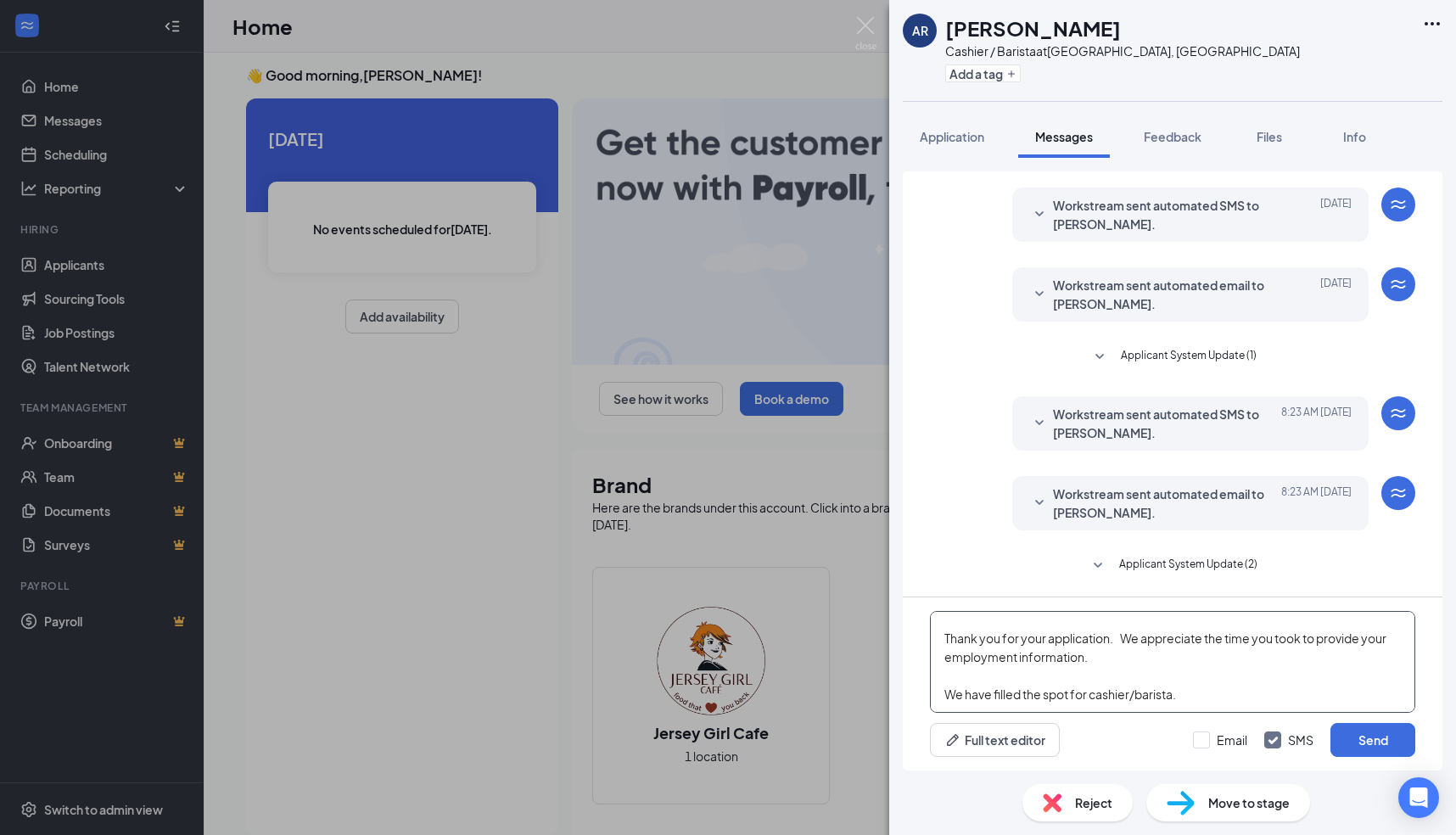
click at [1288, 697] on textarea "[PERSON_NAME], Thank you for your application. We appreciate the time you took …" at bounding box center [1173, 662] width 486 height 102
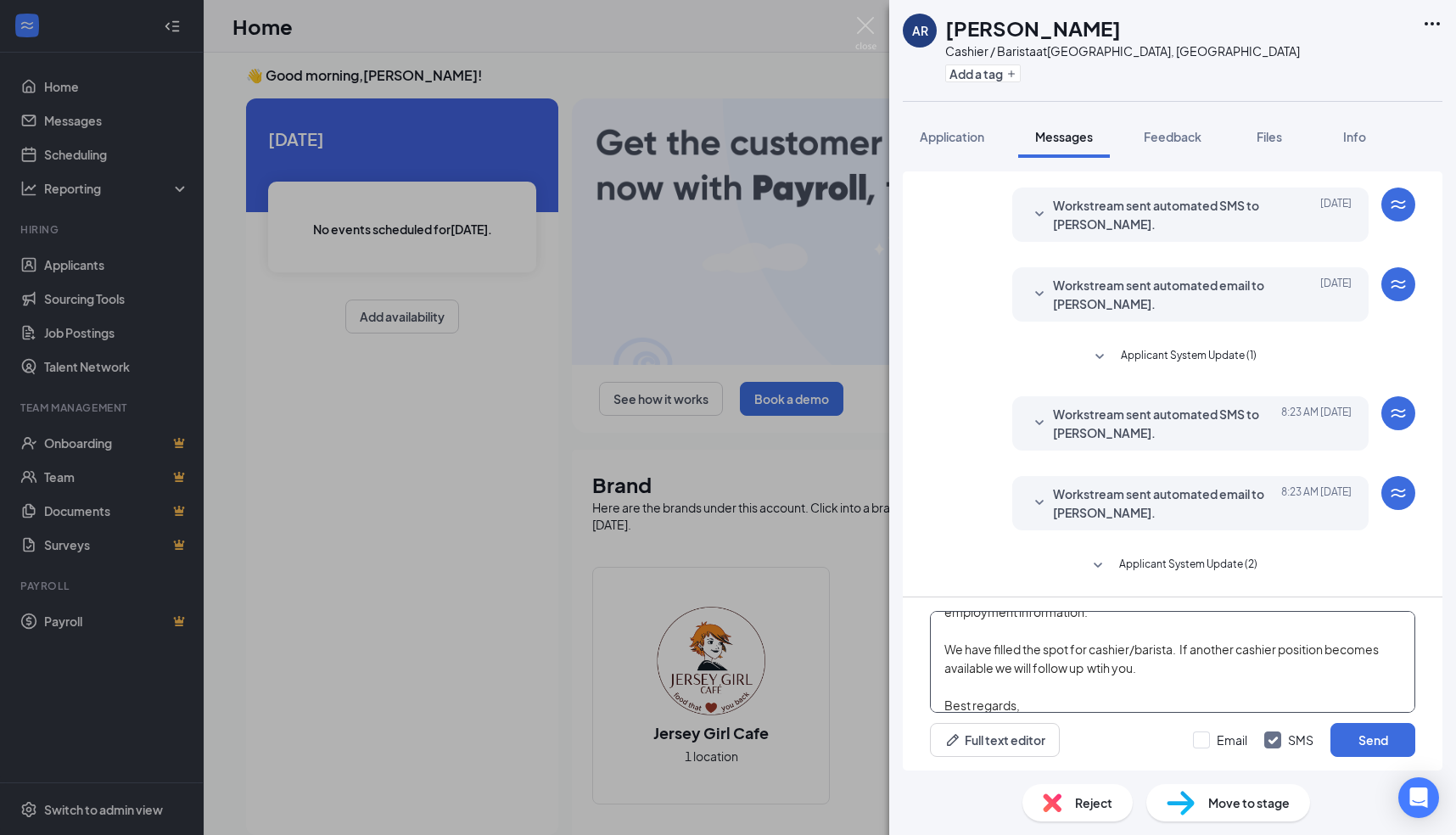
scroll to position [93, 0]
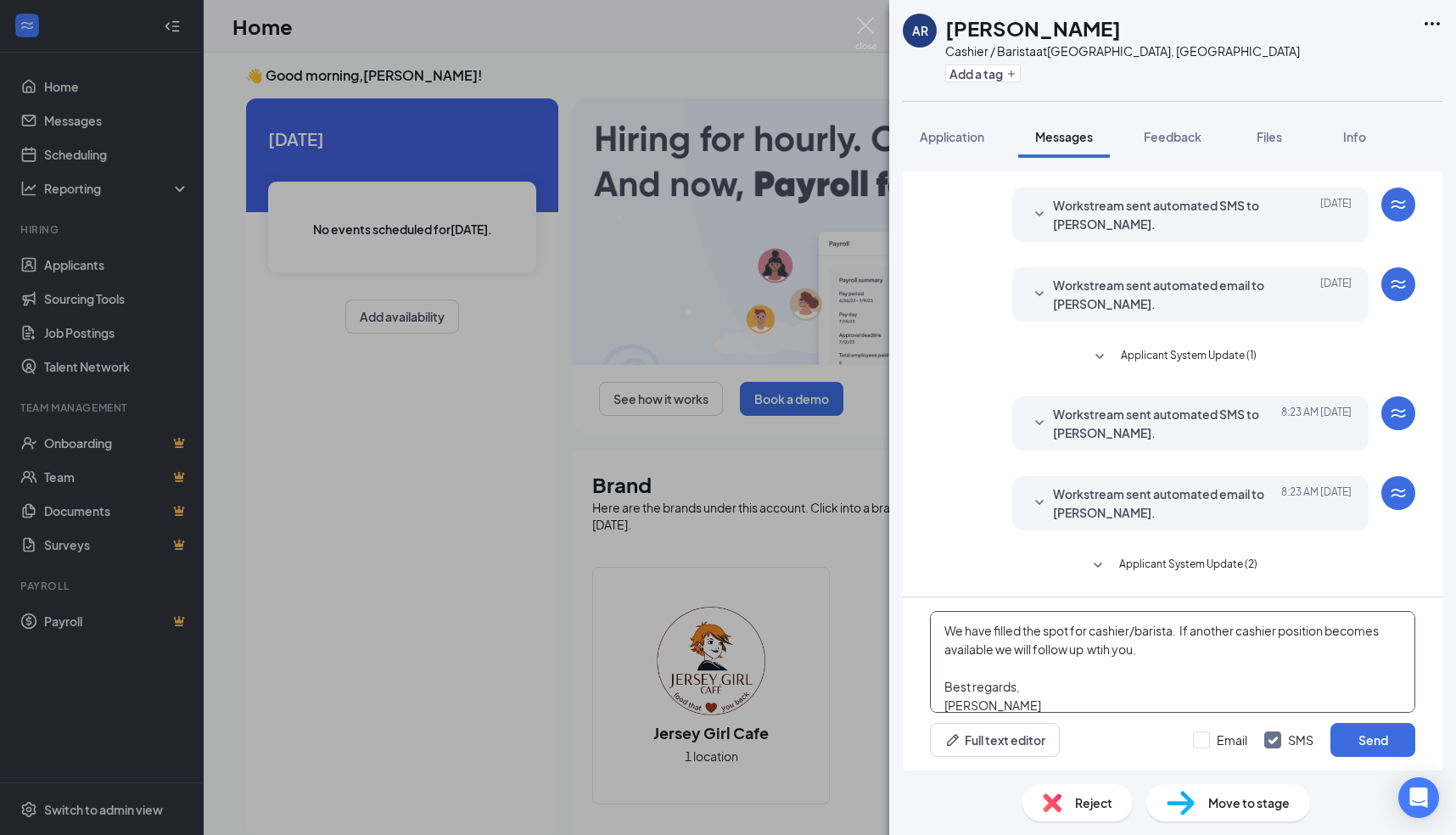
click at [1103, 649] on textarea "[PERSON_NAME], Thank you for your application. We appreciate the time you took …" at bounding box center [1173, 662] width 486 height 102
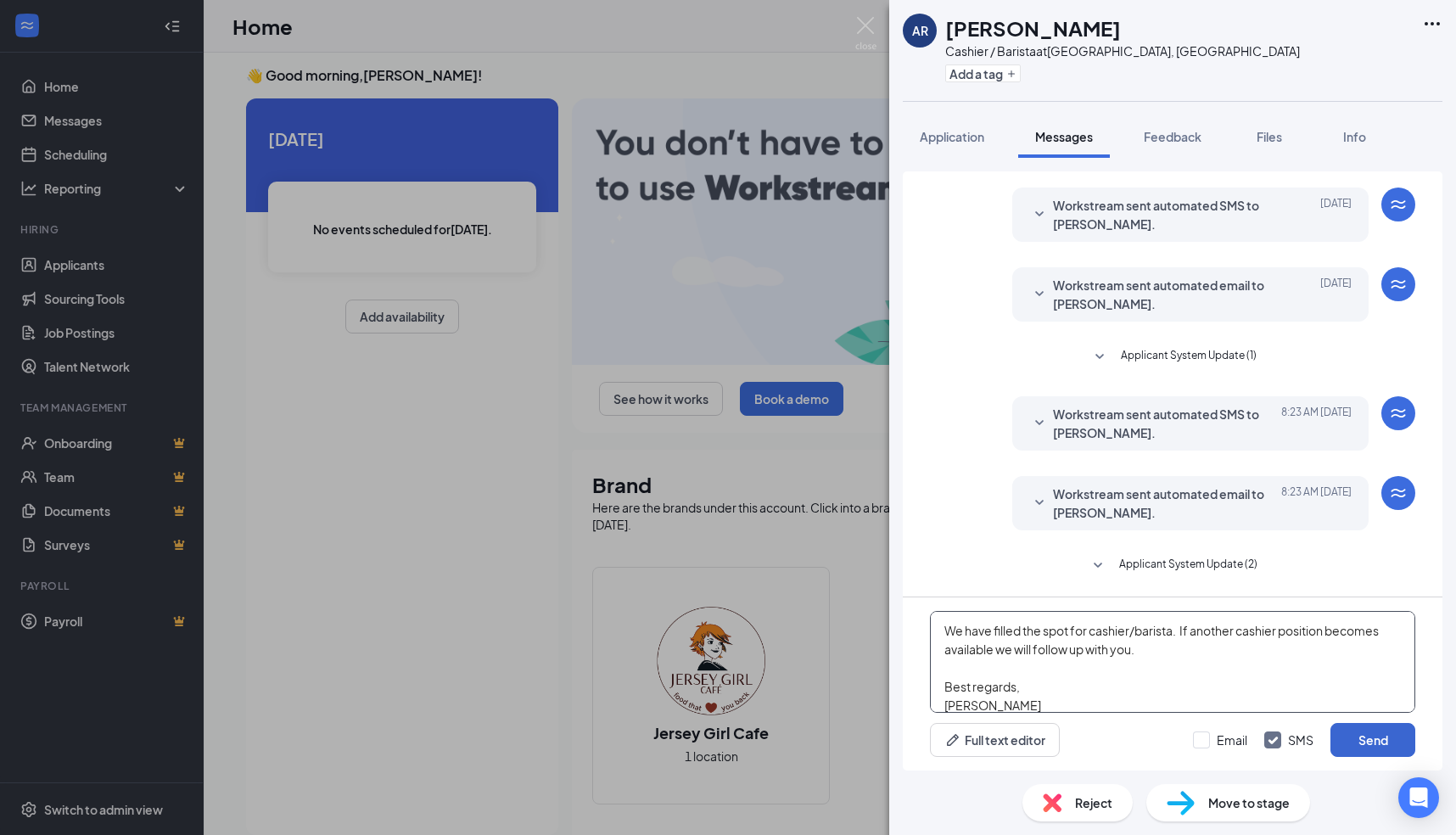
type textarea "[PERSON_NAME], Thank you for your application. We appreciate the time you took …"
click at [1385, 744] on button "Send" at bounding box center [1374, 740] width 85 height 34
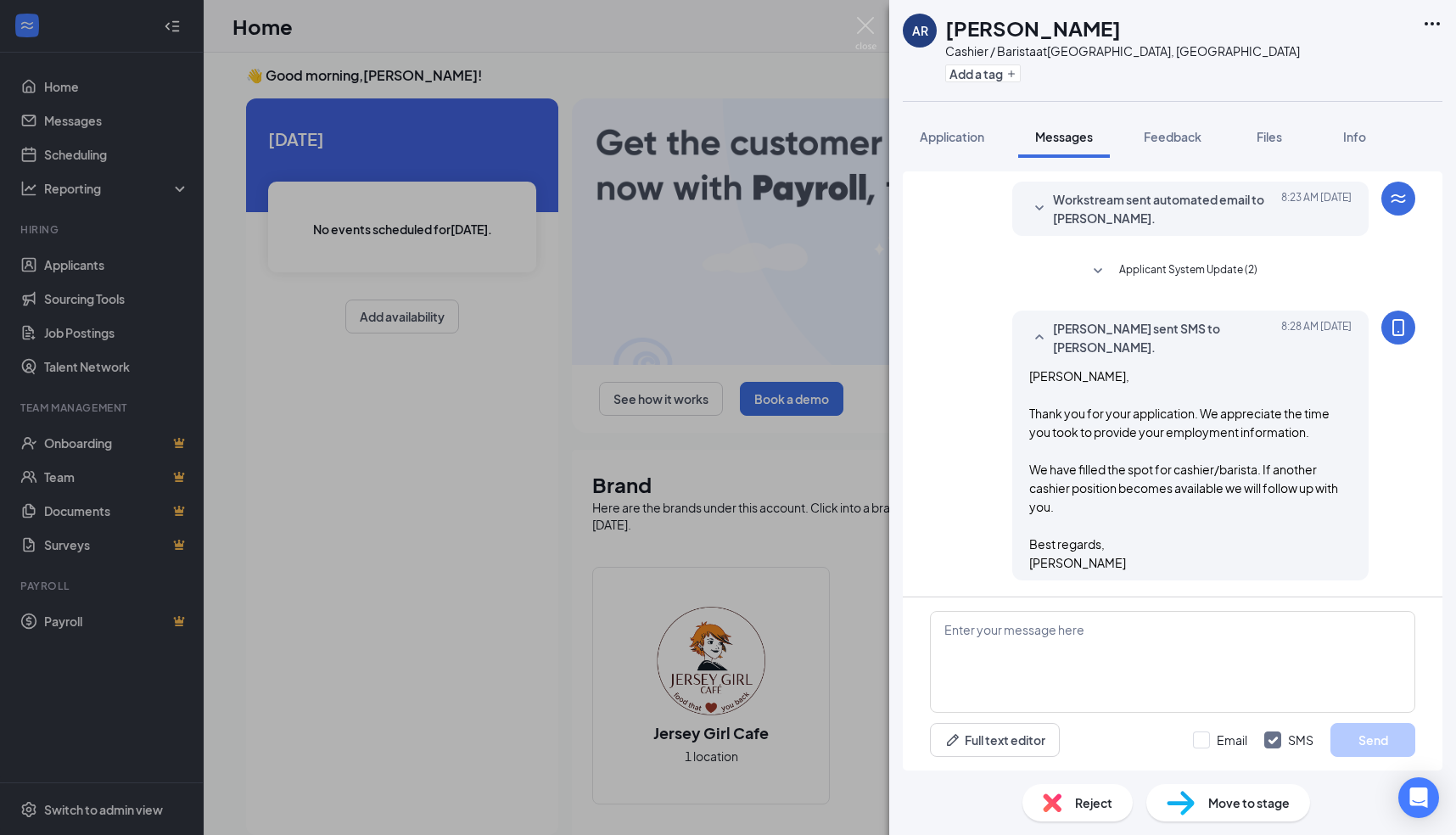
scroll to position [550, 0]
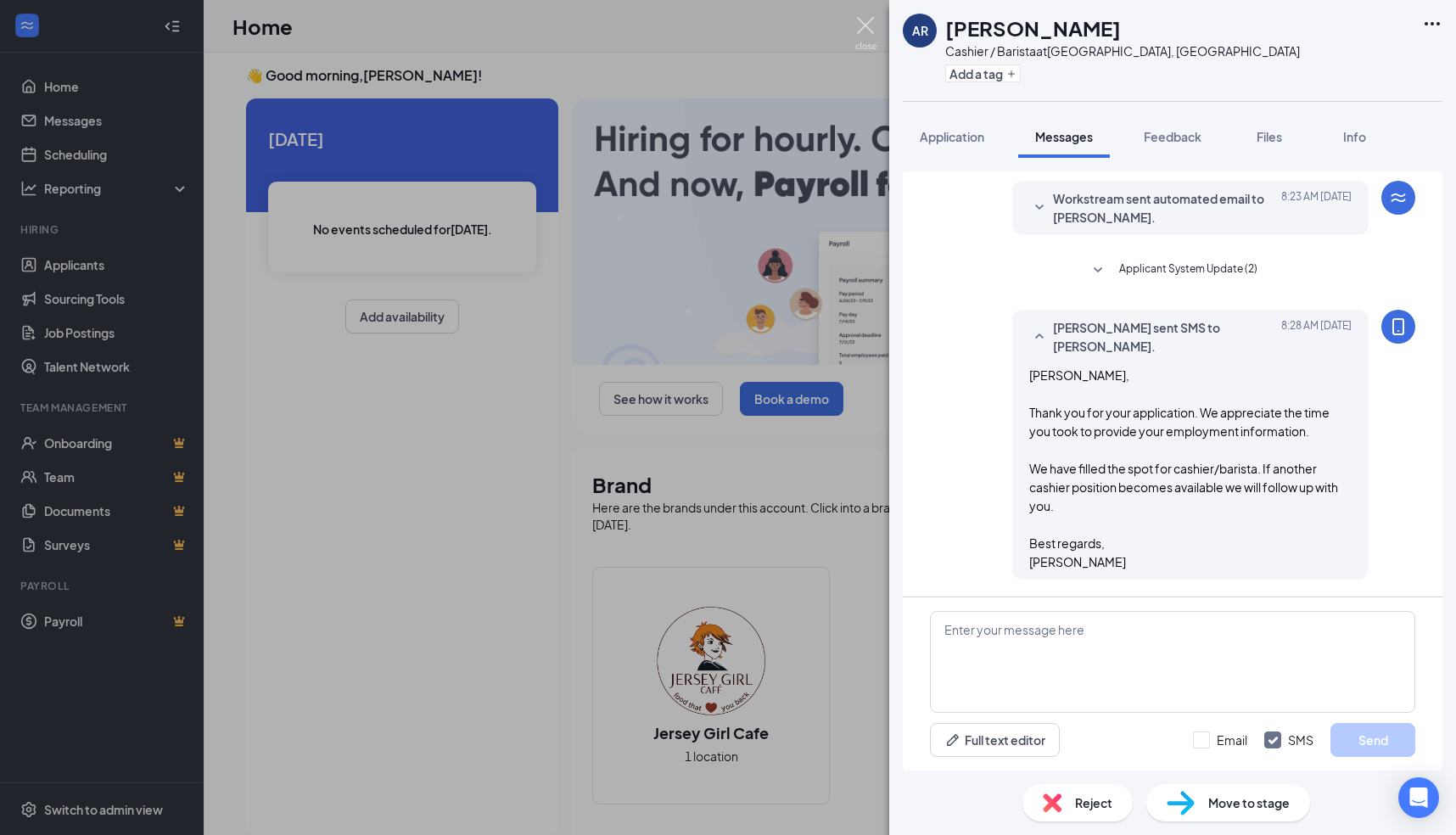
click at [865, 26] on img at bounding box center [866, 33] width 21 height 33
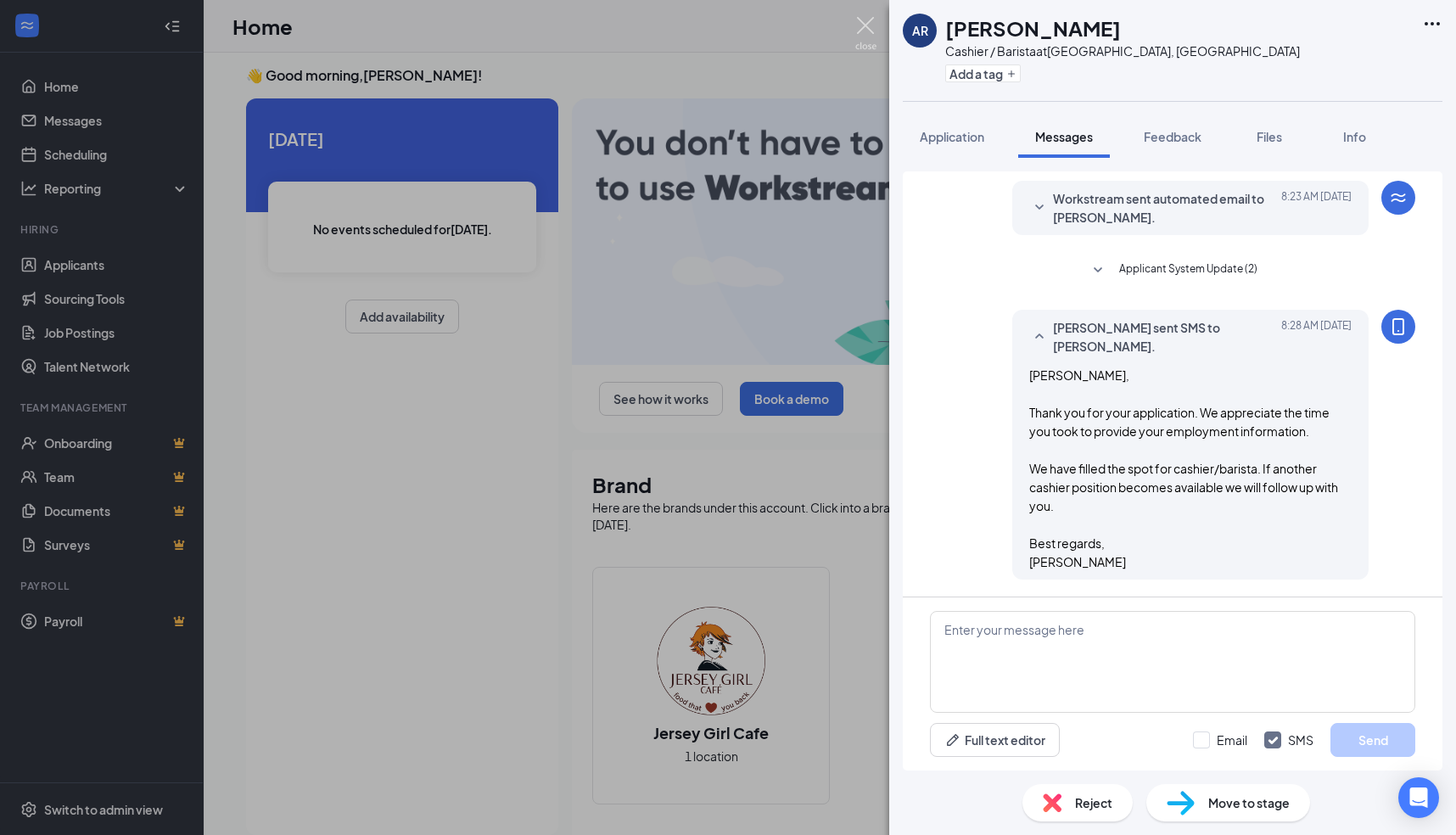
scroll to position [0, 156]
